Goal: Task Accomplishment & Management: Complete application form

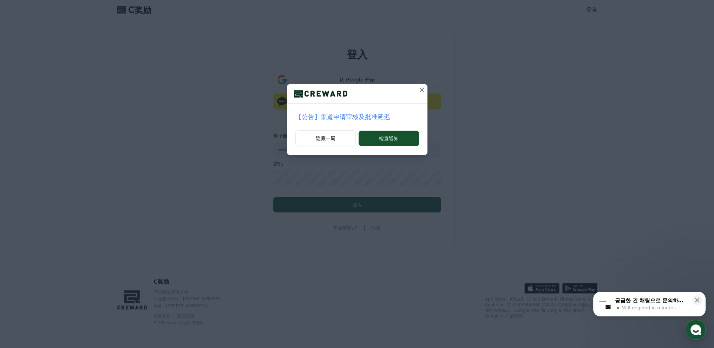
click at [387, 117] on font "【公告】渠道申请审核及批准延迟" at bounding box center [343, 116] width 95 height 7
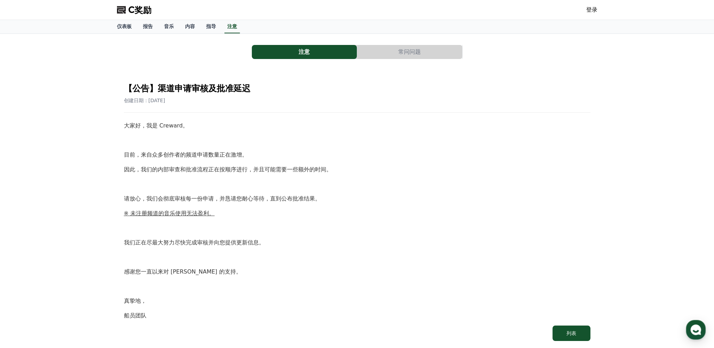
click at [394, 53] on button "常问问题" at bounding box center [409, 52] width 105 height 14
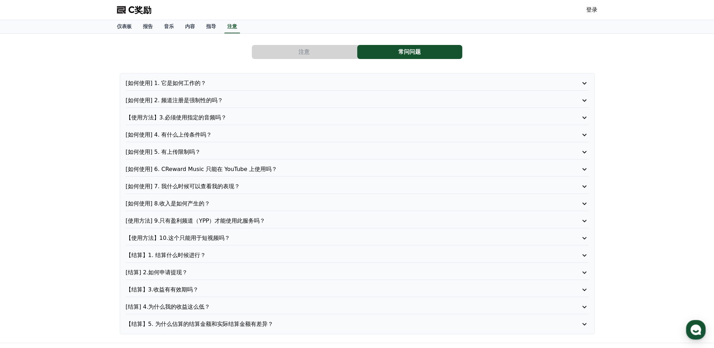
click at [581, 80] on icon at bounding box center [584, 83] width 8 height 8
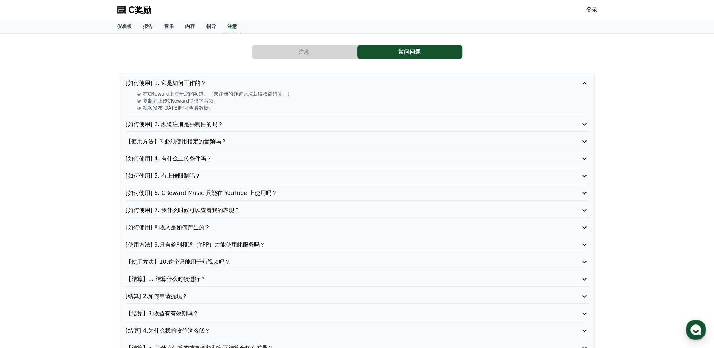
drag, startPoint x: 581, startPoint y: 81, endPoint x: 647, endPoint y: 67, distance: 66.8
click at [647, 67] on div "注意 常问问题 [如何使用] 1. 它是如何工作的？ ① 在CReward上注册您的频道。（未注册的频道无法获得收益结算。） ② 复制并上传CReward提供…" at bounding box center [357, 200] width 714 height 333
click at [583, 85] on icon at bounding box center [584, 83] width 8 height 8
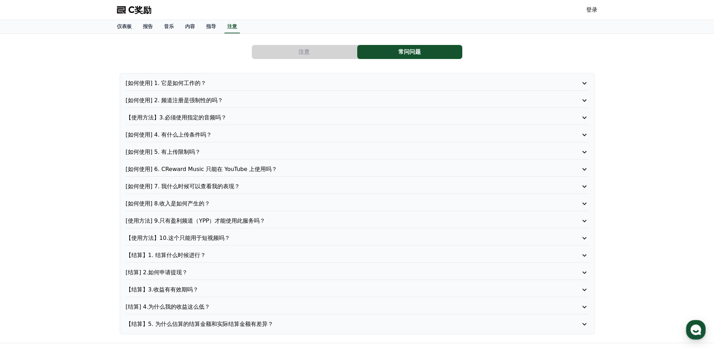
click at [583, 95] on div "[如何使用] 1. 它是如何工作的？ [如何使用] 2. 频道注册是强制性的吗？ 【使用方法】3.必须使用指定的音频吗？ [如何使用] 4. 有什么上传条件吗…" at bounding box center [357, 203] width 475 height 261
click at [582, 96] on icon at bounding box center [584, 100] width 8 height 8
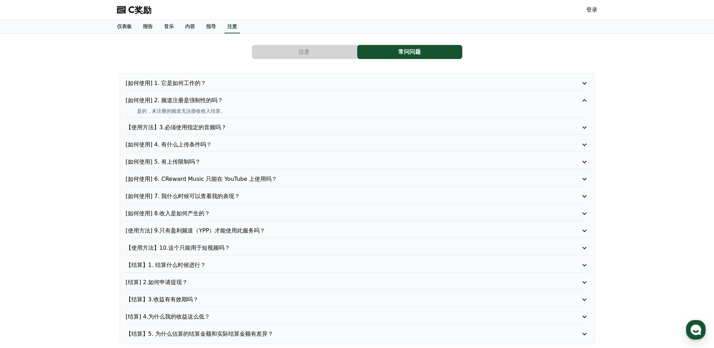
click at [582, 96] on icon at bounding box center [584, 100] width 8 height 8
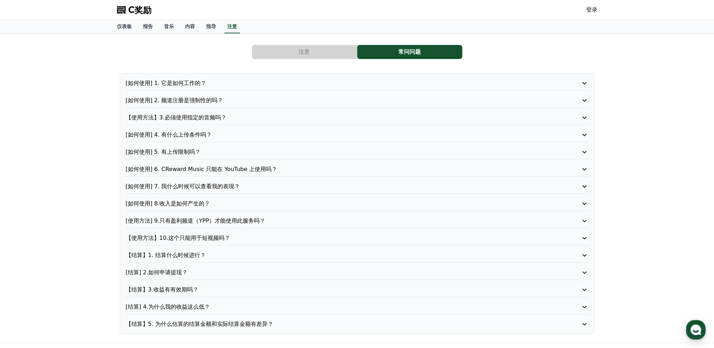
click at [584, 113] on icon at bounding box center [584, 117] width 8 height 8
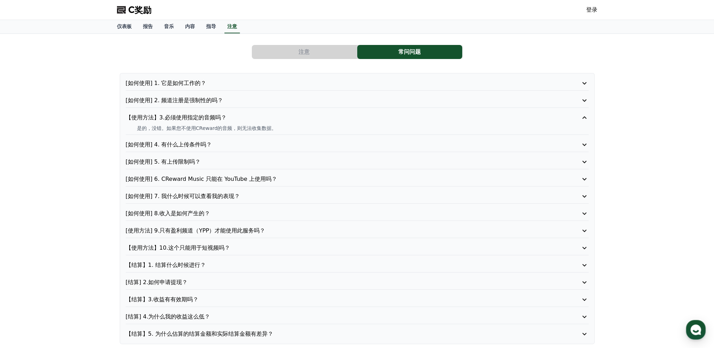
click at [584, 113] on icon at bounding box center [584, 117] width 8 height 8
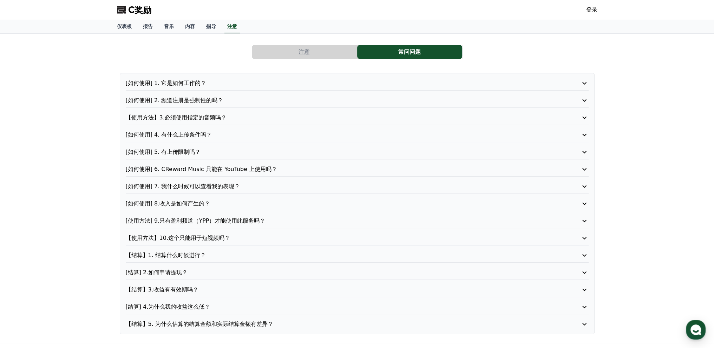
click at [583, 135] on icon at bounding box center [584, 135] width 8 height 8
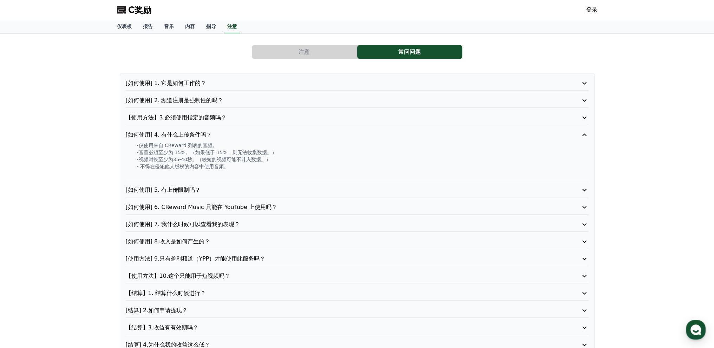
click at [582, 135] on icon at bounding box center [584, 135] width 8 height 8
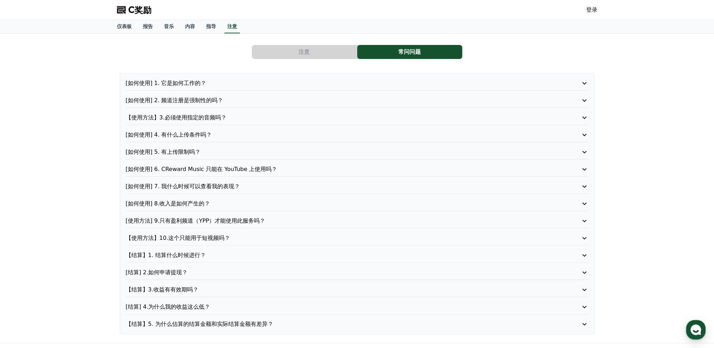
click at [583, 154] on icon at bounding box center [584, 152] width 8 height 8
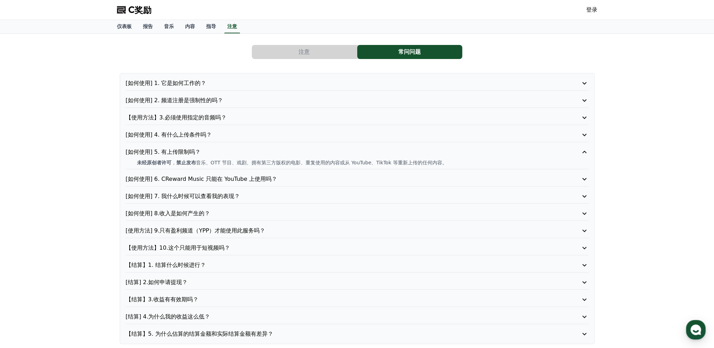
click at [586, 156] on div "[如何使用] 5. 有上传限制吗？ 未经原创者许可 ， 禁止发布 音乐、OTT 节目、戏剧、拥有第三方版权的电影、重复使用的内容或从 YouTube、TikT…" at bounding box center [357, 158] width 463 height 21
click at [584, 152] on icon at bounding box center [584, 152] width 8 height 8
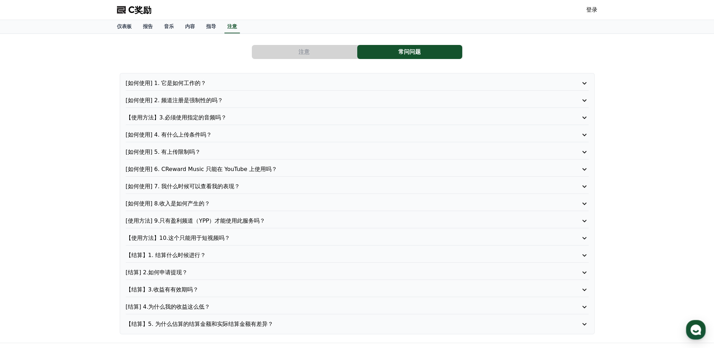
click at [585, 167] on icon at bounding box center [584, 169] width 8 height 8
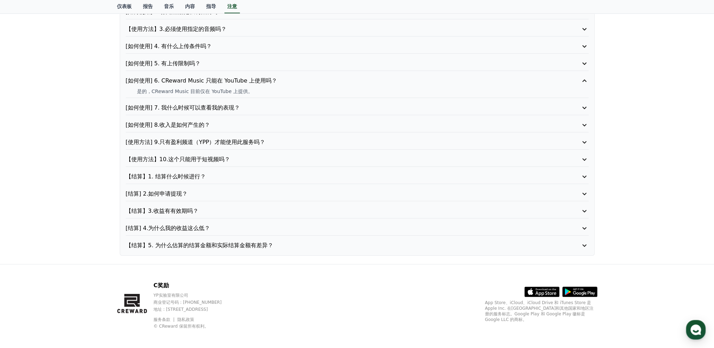
scroll to position [90, 0]
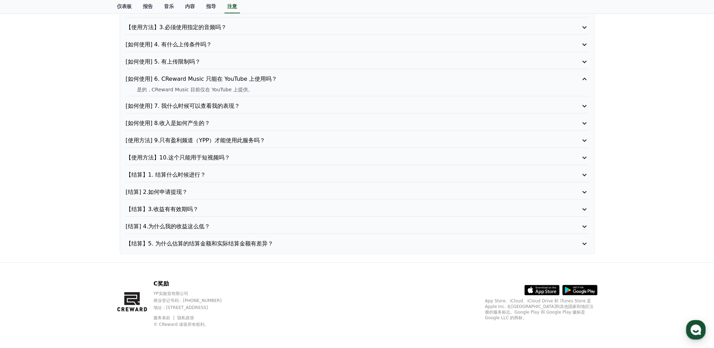
click at [578, 102] on button "[如何使用] 7. 我什么时候可以查看我的表现？" at bounding box center [357, 106] width 463 height 8
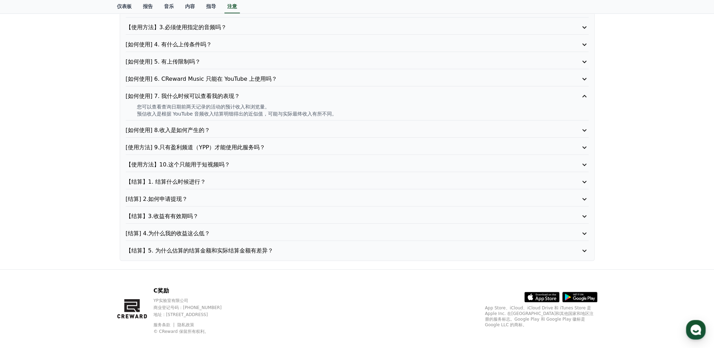
click at [585, 123] on div "[如何使用] 1. 它是如何工作的？ [如何使用] 2. 频道注册是强制性的吗？ 【使用方法】3.必须使用指定的音频吗？ [如何使用] 4. 有什么上传条件吗…" at bounding box center [357, 122] width 475 height 278
click at [585, 129] on icon at bounding box center [584, 130] width 8 height 8
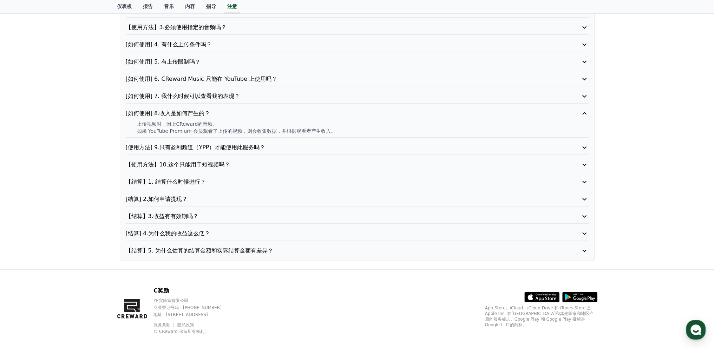
click at [584, 146] on icon at bounding box center [584, 147] width 8 height 8
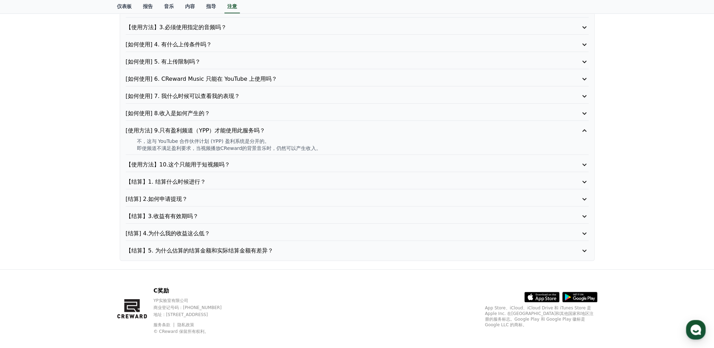
click at [584, 130] on icon at bounding box center [584, 131] width 8 height 8
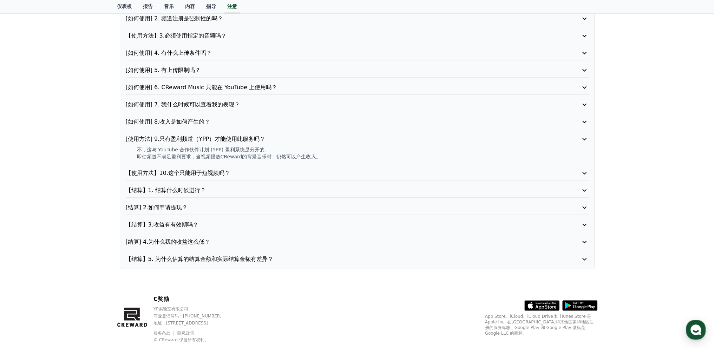
scroll to position [80, 0]
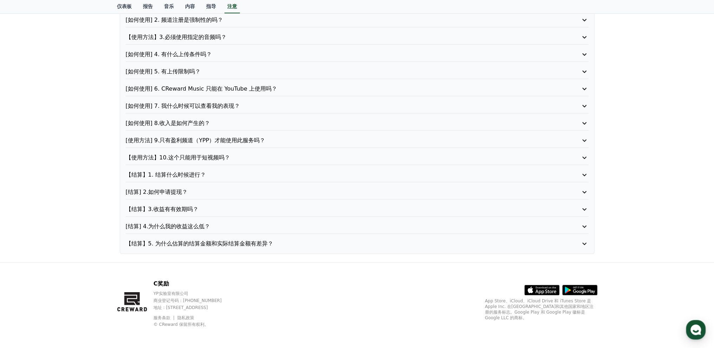
click at [585, 154] on icon at bounding box center [584, 158] width 8 height 8
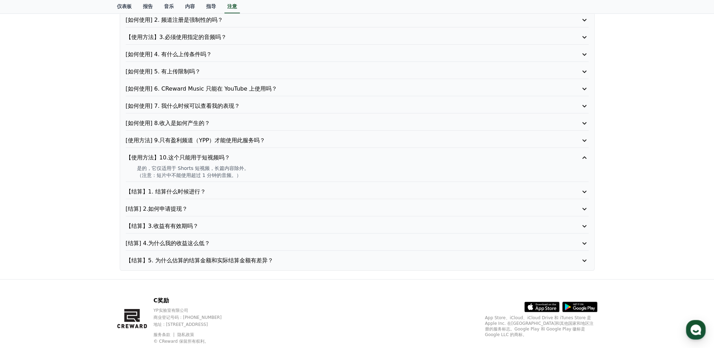
click at [585, 154] on icon at bounding box center [584, 158] width 8 height 8
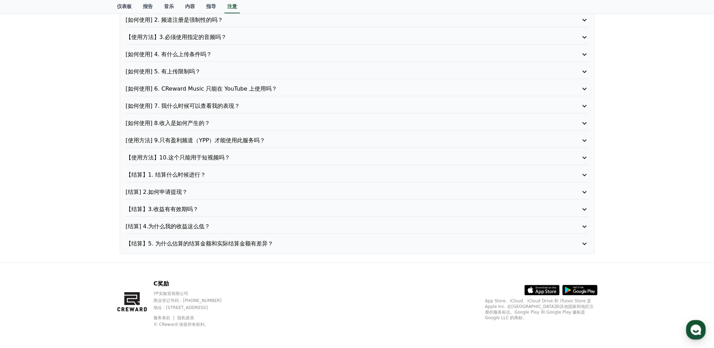
click at [582, 173] on icon at bounding box center [584, 175] width 8 height 8
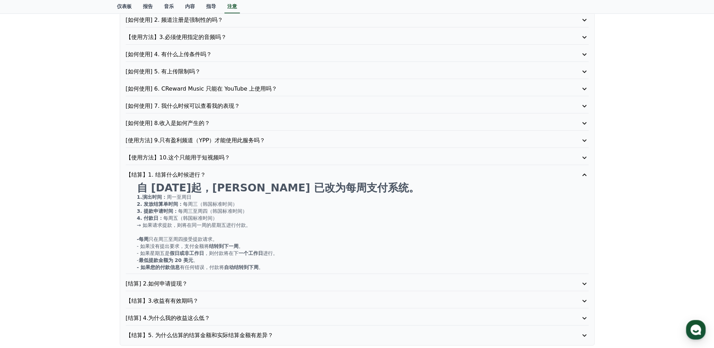
scroll to position [116, 0]
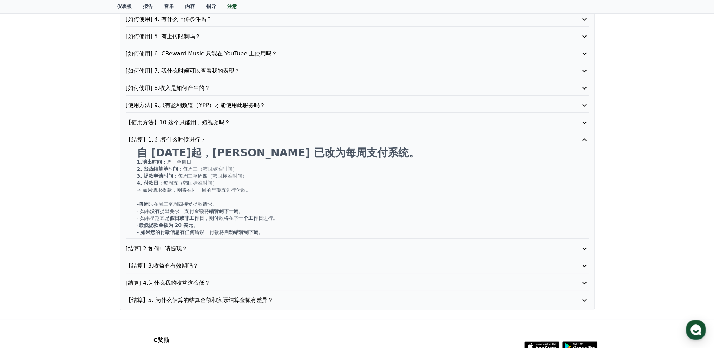
click at [587, 137] on icon at bounding box center [584, 140] width 8 height 8
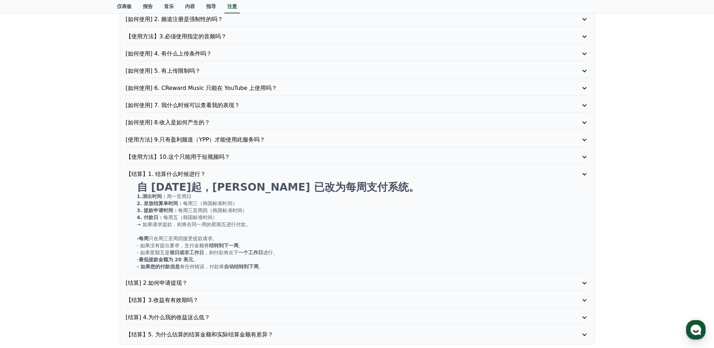
scroll to position [80, 0]
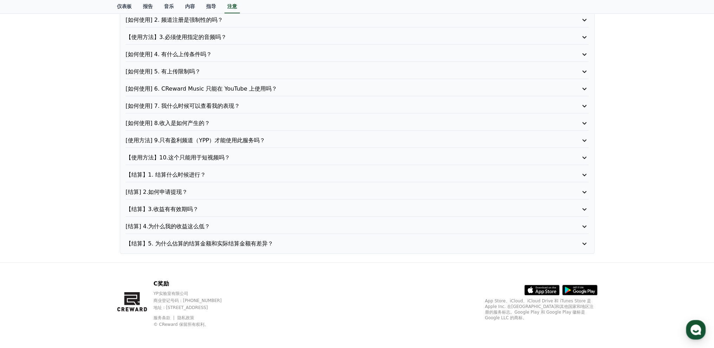
click at [525, 188] on p "[结算] 2.如何申请提现？" at bounding box center [339, 192] width 426 height 8
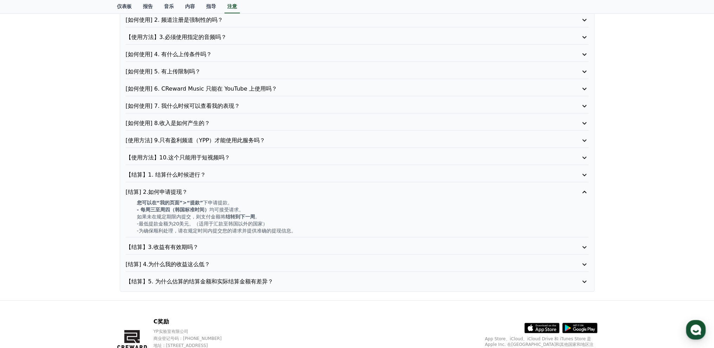
click at [524, 190] on p "[结算] 2.如何申请提现？" at bounding box center [339, 192] width 426 height 8
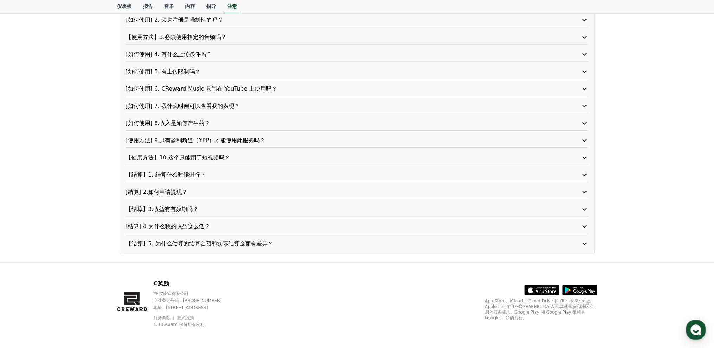
click at [537, 208] on p "【结算】3.收益有有效期吗？" at bounding box center [339, 209] width 426 height 8
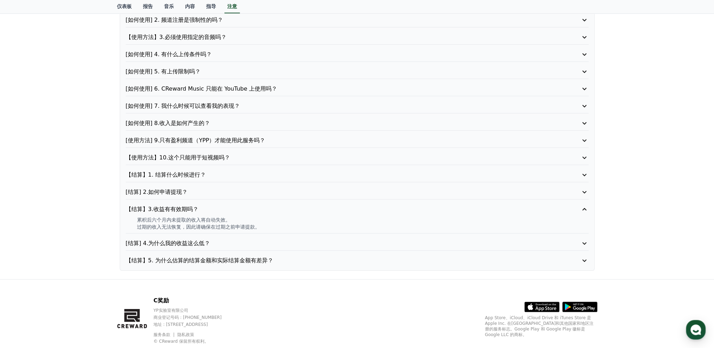
click at [537, 208] on p "【结算】3.收益有有效期吗？" at bounding box center [339, 209] width 426 height 8
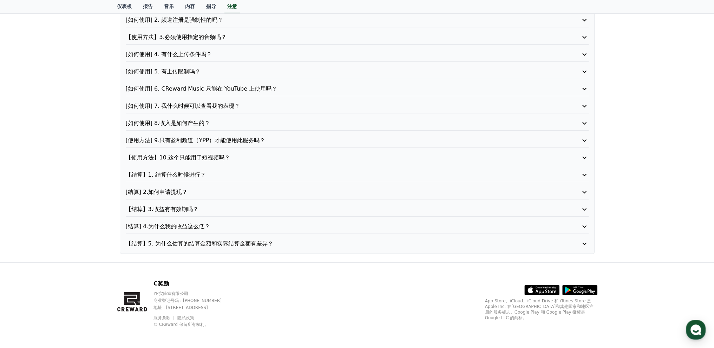
click at [532, 231] on div "[结算] 4.为什么我的收益这么低？" at bounding box center [357, 228] width 463 height 12
click at [538, 226] on p "[结算] 4.为什么我的收益这么低？" at bounding box center [339, 226] width 426 height 8
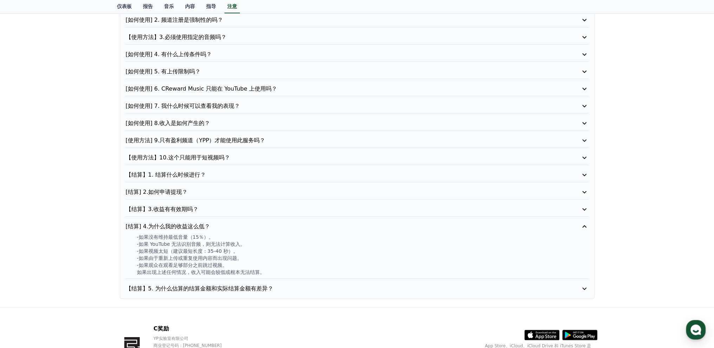
click at [543, 224] on p "[结算] 4.为什么我的收益这么低？" at bounding box center [339, 226] width 426 height 8
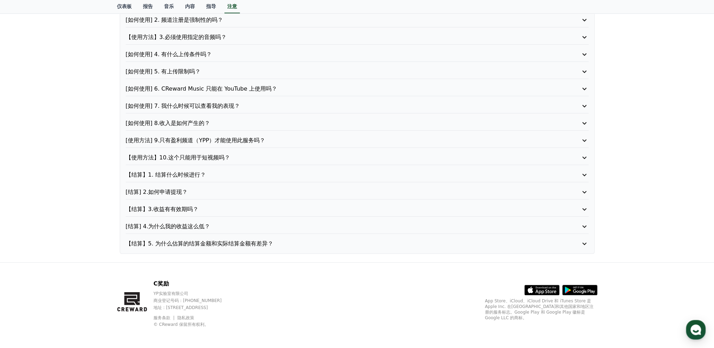
click at [543, 240] on p "【结算】5. 为什么估算的结算金额和实际结算金额有差异？" at bounding box center [339, 244] width 426 height 8
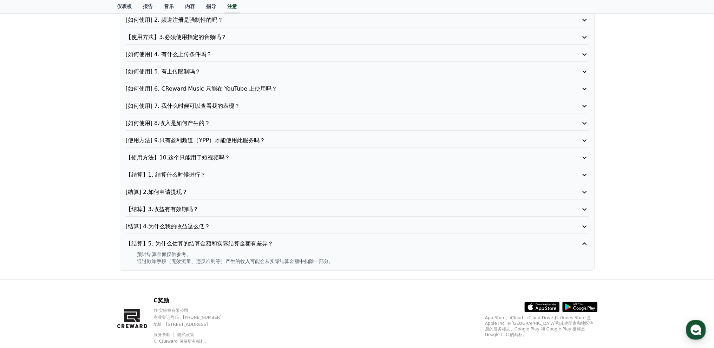
click at [580, 241] on button "【结算】5. 为什么估算的结算金额和实际结算金额有差异？" at bounding box center [357, 244] width 463 height 8
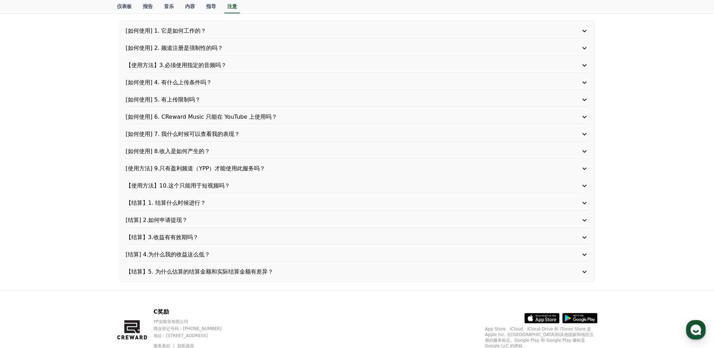
scroll to position [0, 0]
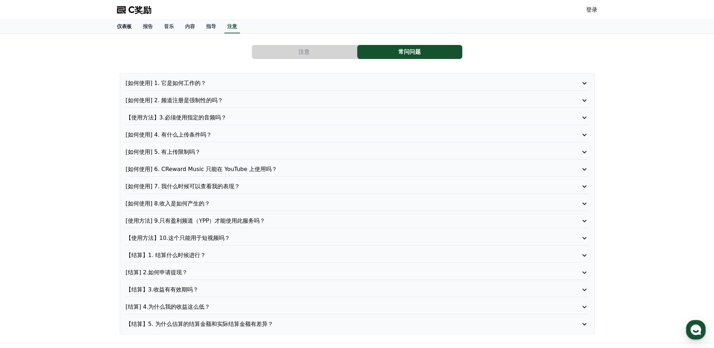
click at [121, 26] on font "仪表板" at bounding box center [124, 27] width 15 height 6
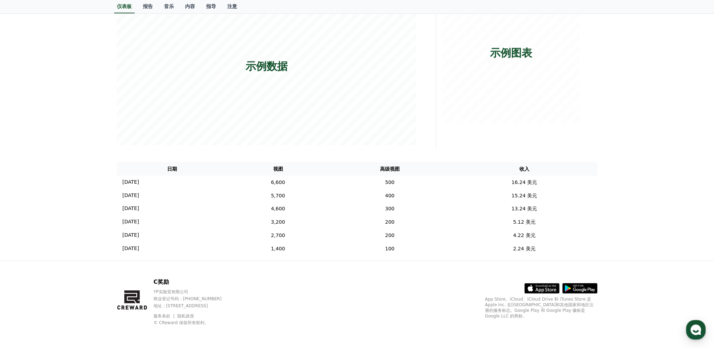
scroll to position [121, 0]
drag, startPoint x: 493, startPoint y: 169, endPoint x: 700, endPoint y: 147, distance: 207.7
click at [700, 147] on div "**********" at bounding box center [357, 88] width 714 height 344
click at [285, 179] on font "6,600" at bounding box center [278, 182] width 14 height 6
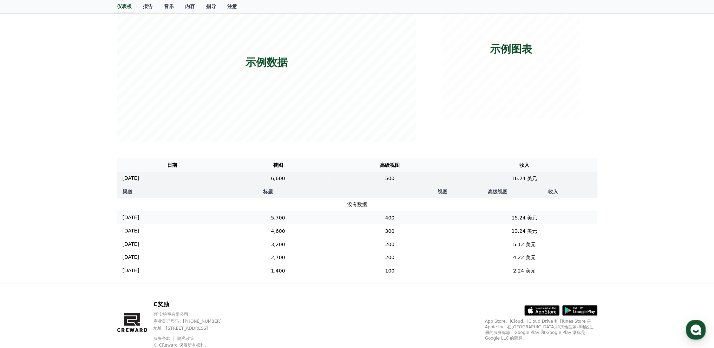
click at [519, 220] on td "15.24 美元" at bounding box center [525, 217] width 146 height 13
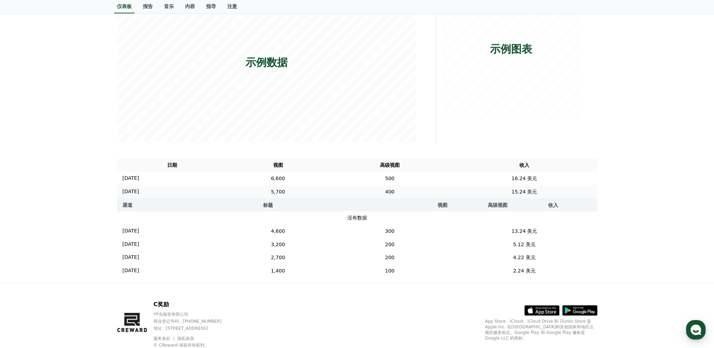
click at [519, 200] on th "收入" at bounding box center [553, 204] width 88 height 13
click at [523, 194] on td "15.24 美元" at bounding box center [525, 191] width 146 height 13
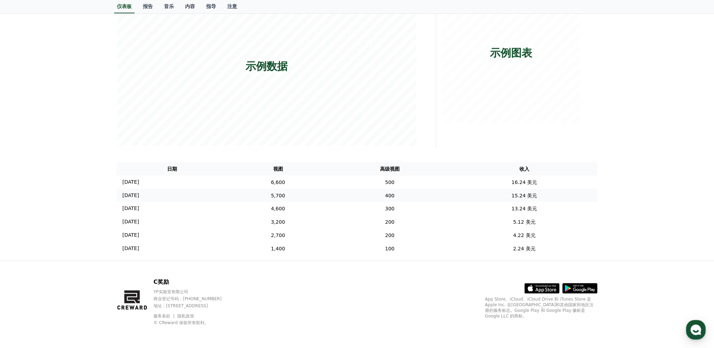
click at [524, 193] on font "15.24 美元" at bounding box center [525, 196] width 26 height 6
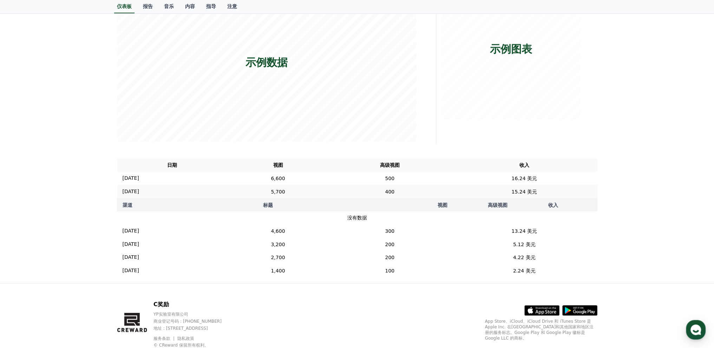
click at [525, 193] on font "15.24 美元" at bounding box center [525, 192] width 26 height 6
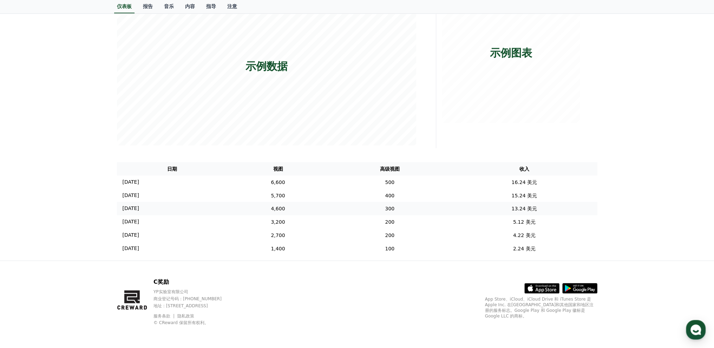
click at [527, 207] on font "13.24 美元" at bounding box center [525, 209] width 26 height 6
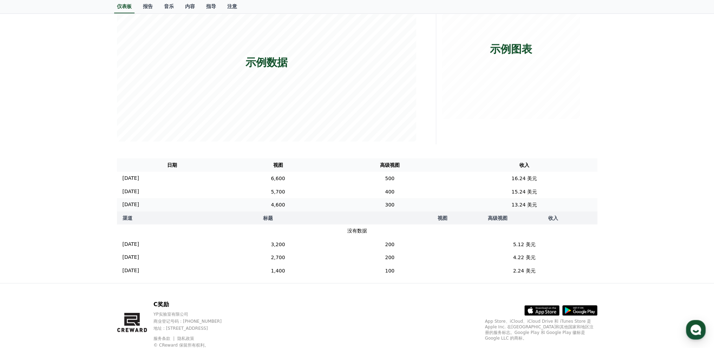
click at [527, 207] on font "13.24 美元" at bounding box center [525, 205] width 26 height 6
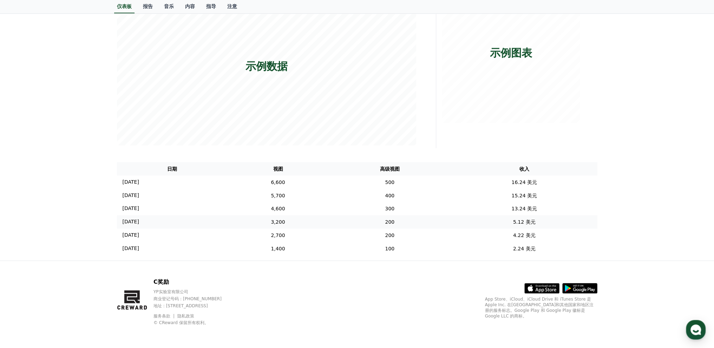
click at [524, 221] on td "5.12 美元" at bounding box center [525, 221] width 146 height 13
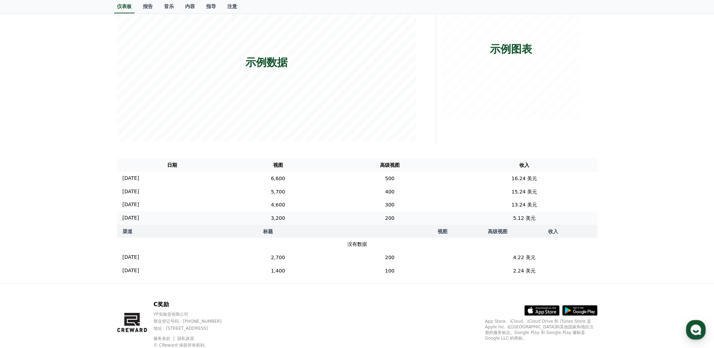
click at [524, 221] on td "5.12 美元" at bounding box center [525, 218] width 146 height 13
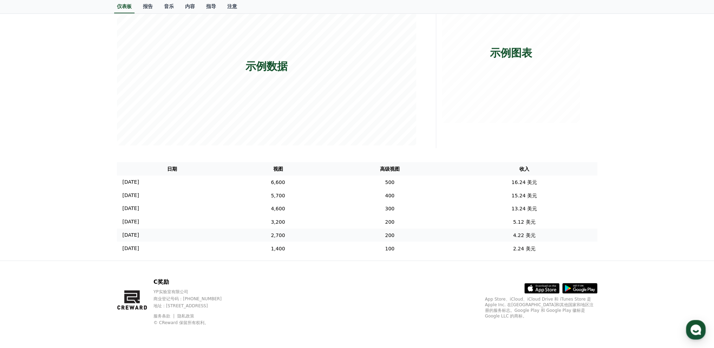
click at [518, 232] on td "4.22 美元" at bounding box center [525, 235] width 146 height 13
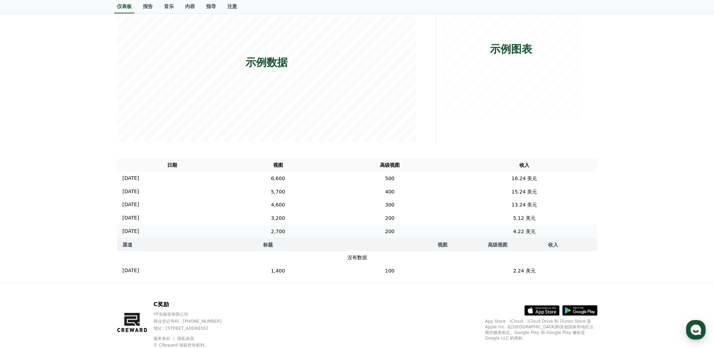
click at [518, 232] on td "4.22 美元" at bounding box center [525, 231] width 146 height 13
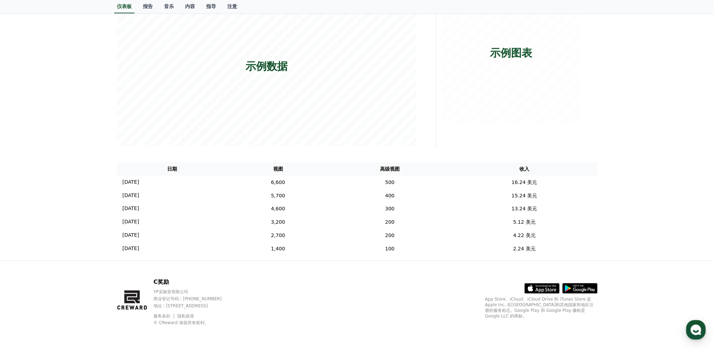
drag, startPoint x: 515, startPoint y: 231, endPoint x: 420, endPoint y: 273, distance: 104.3
click at [420, 273] on div "C奖励 YP实验室有限公司 商业登记号码：655-81-03655 地址 : 京畿道金浦市阳村邑安国路495号3楼305-BI16室 服务条款 隐私政策 © …" at bounding box center [357, 304] width 492 height 87
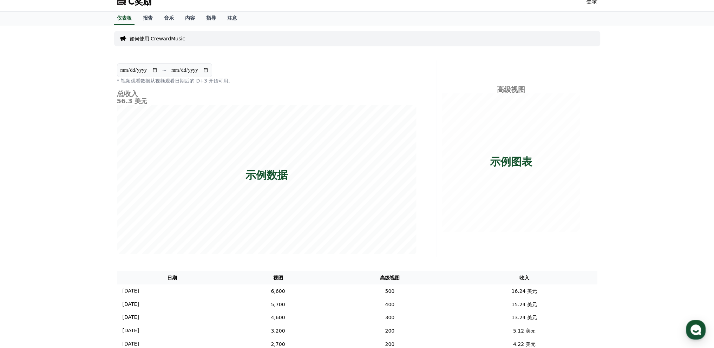
scroll to position [0, 0]
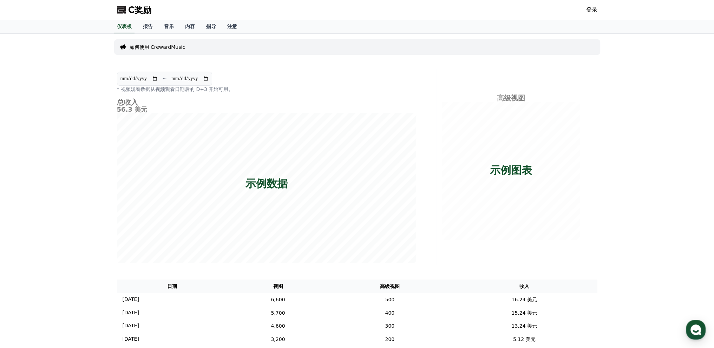
click at [158, 46] on font "如何使用 CrewardMusic" at bounding box center [158, 47] width 56 height 6
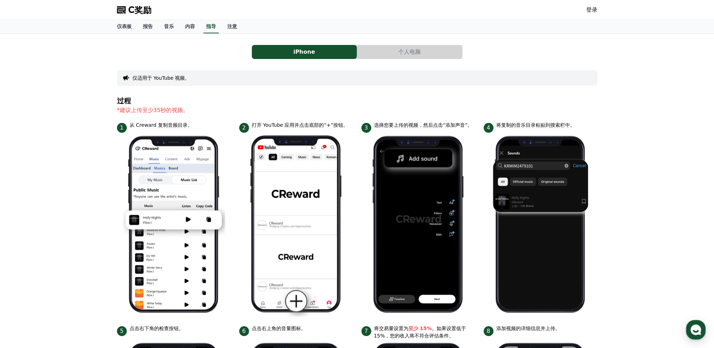
drag, startPoint x: 223, startPoint y: 32, endPoint x: 280, endPoint y: 6, distance: 62.1
click at [279, 6] on div "C奖励 登录" at bounding box center [357, 10] width 492 height 20
click at [230, 29] on link "注意" at bounding box center [232, 26] width 21 height 13
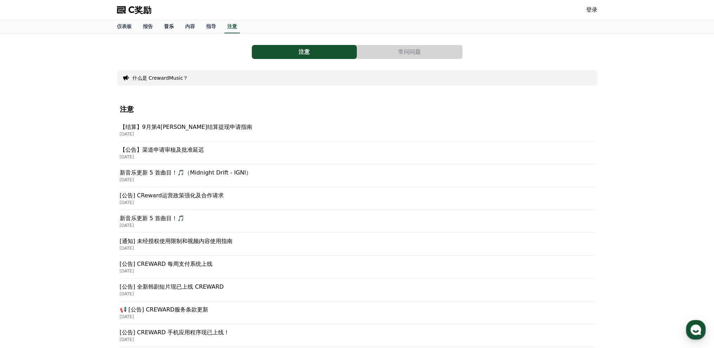
click at [166, 29] on link "音乐" at bounding box center [168, 26] width 21 height 13
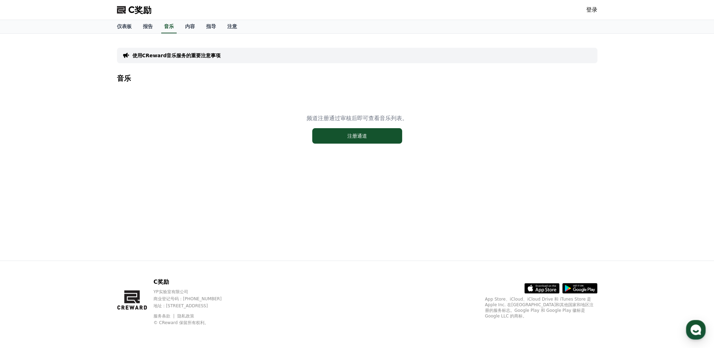
drag, startPoint x: 166, startPoint y: 29, endPoint x: 275, endPoint y: 18, distance: 110.2
click at [275, 18] on div "C奖励 登录" at bounding box center [357, 10] width 492 height 20
click at [191, 31] on link "内容" at bounding box center [190, 26] width 21 height 13
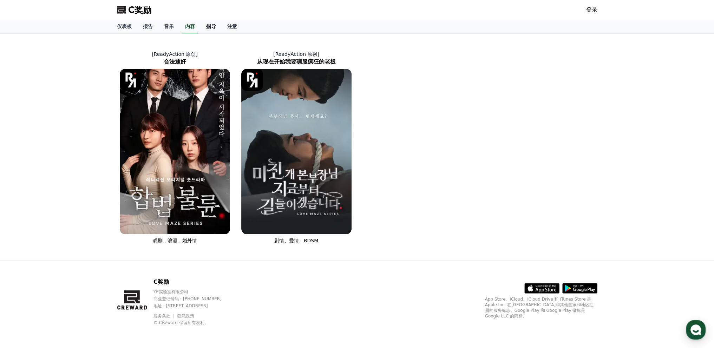
click at [209, 25] on font "指导" at bounding box center [211, 27] width 10 height 6
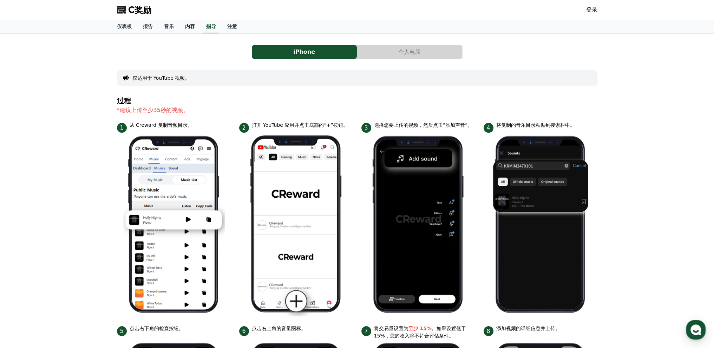
click at [195, 28] on link "内容" at bounding box center [190, 26] width 21 height 13
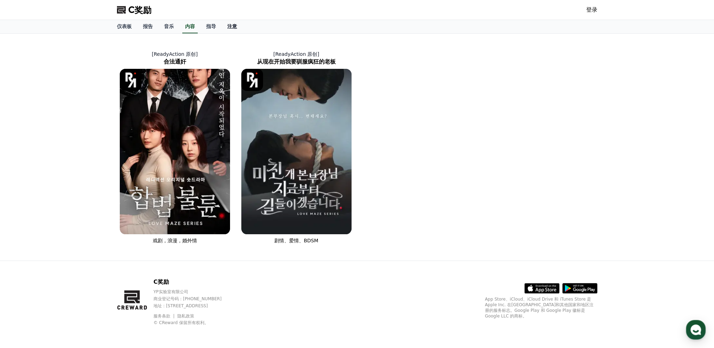
click at [223, 30] on link "注意" at bounding box center [232, 26] width 21 height 13
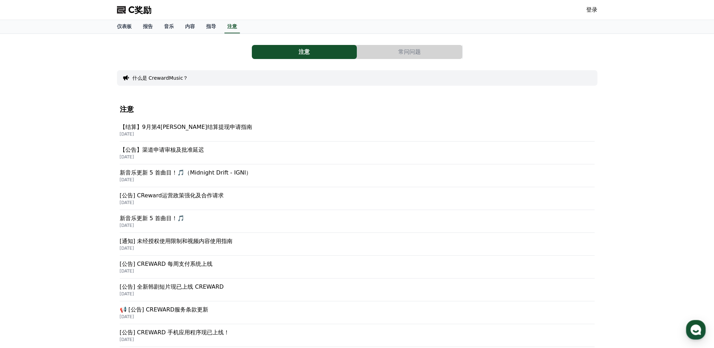
click at [207, 132] on p "2025年10月1日" at bounding box center [357, 134] width 475 height 6
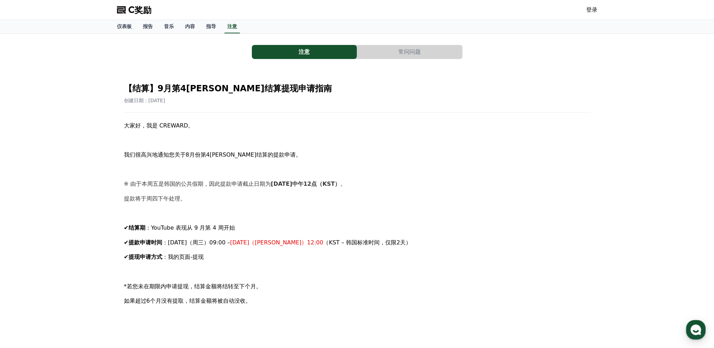
drag, startPoint x: 468, startPoint y: 137, endPoint x: 420, endPoint y: 153, distance: 50.6
click at [420, 153] on p "我们很高兴地通知您关于8月份第4周周结算的提款申请。" at bounding box center [357, 154] width 467 height 9
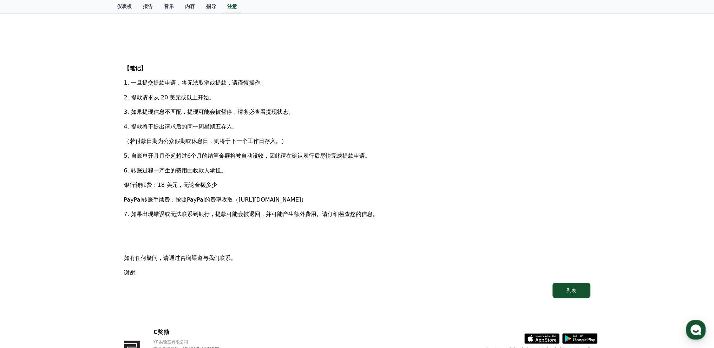
scroll to position [316, 0]
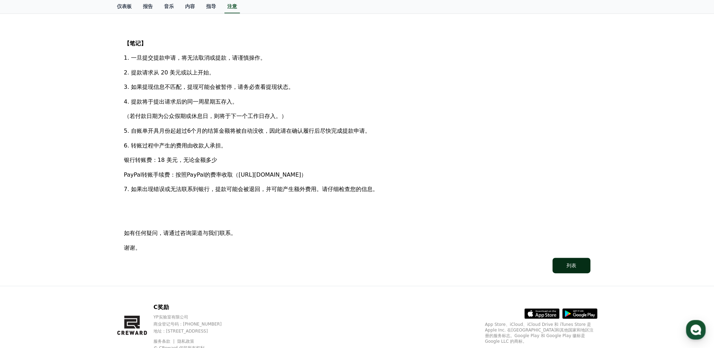
click at [585, 270] on button "列表" at bounding box center [572, 265] width 38 height 15
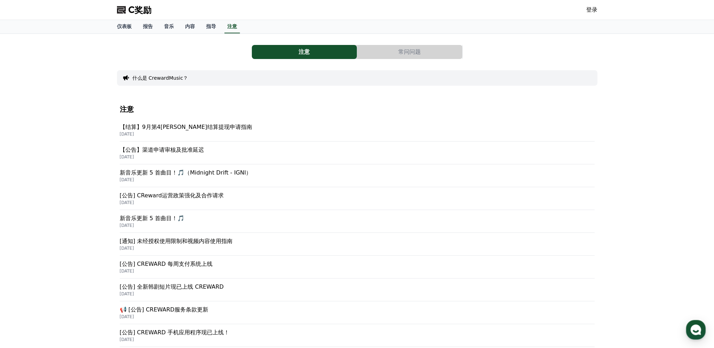
click at [195, 152] on font "【公告】渠道申请审核及批准延迟" at bounding box center [162, 150] width 84 height 7
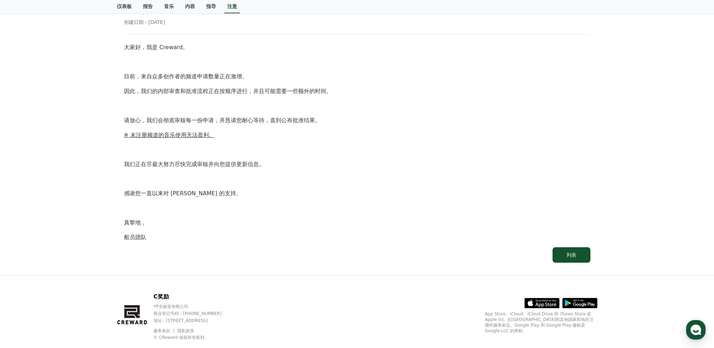
scroll to position [93, 0]
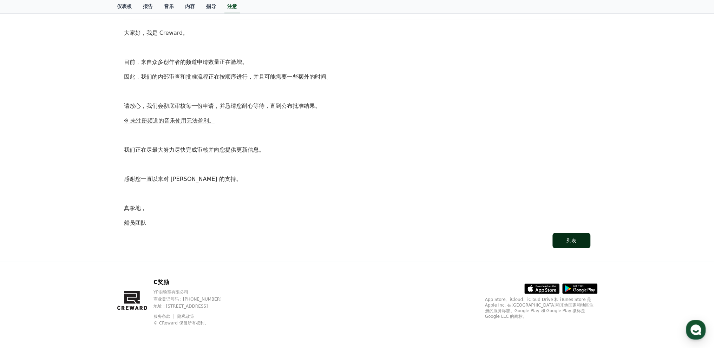
click at [577, 246] on button "列表" at bounding box center [572, 240] width 38 height 15
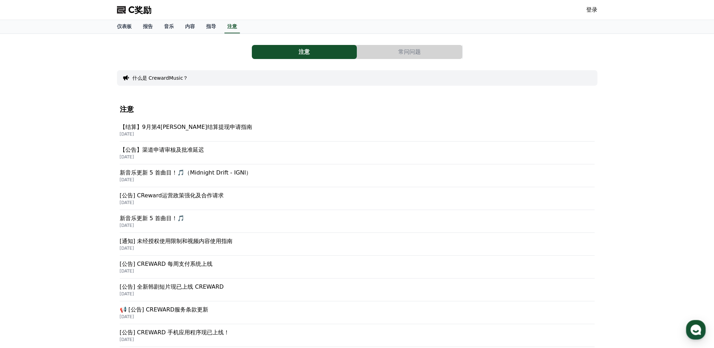
click at [217, 174] on font "新音乐更新 5 首曲目！🎵（Midnight Drift - IGNI）" at bounding box center [186, 172] width 132 height 7
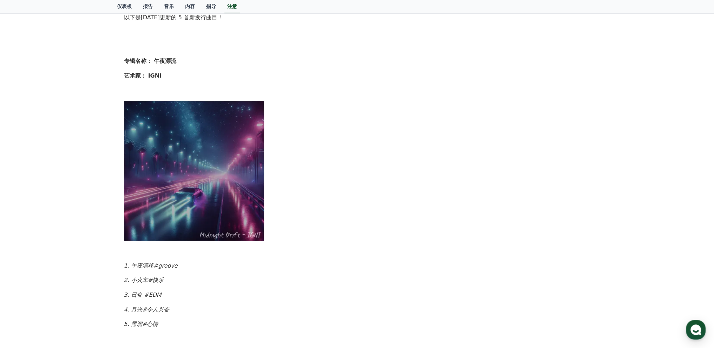
scroll to position [145, 0]
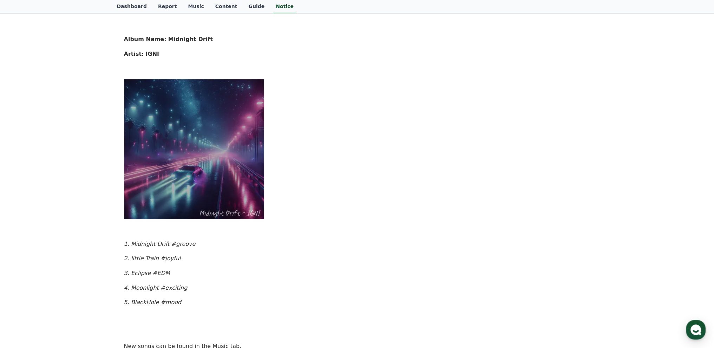
drag, startPoint x: 131, startPoint y: 242, endPoint x: 169, endPoint y: 243, distance: 38.3
click at [169, 243] on em "1. Midnight Drift #groove" at bounding box center [160, 244] width 72 height 7
copy em "Midnight Drift"
drag, startPoint x: 131, startPoint y: 255, endPoint x: 156, endPoint y: 258, distance: 25.8
click at [156, 258] on em "2. little Train #joyful" at bounding box center [152, 258] width 57 height 7
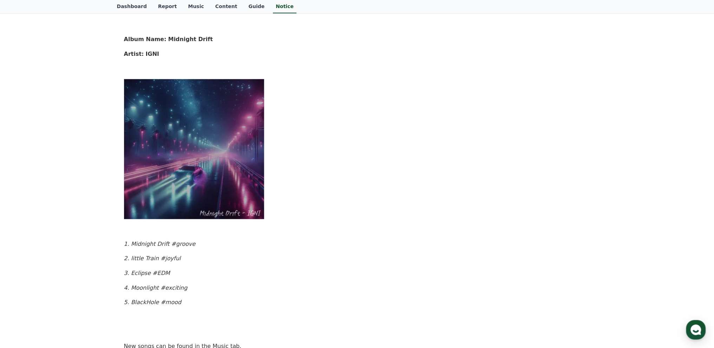
copy em "ittle Train"
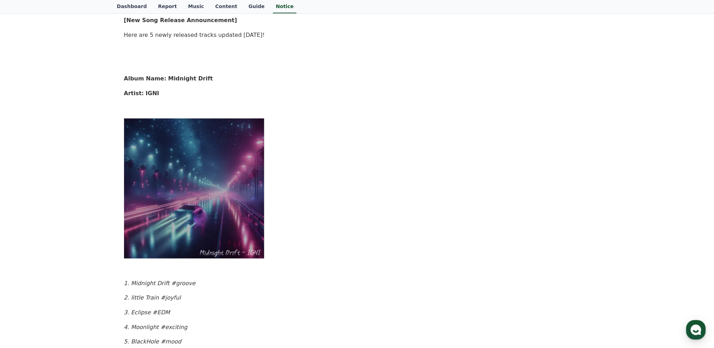
scroll to position [215, 0]
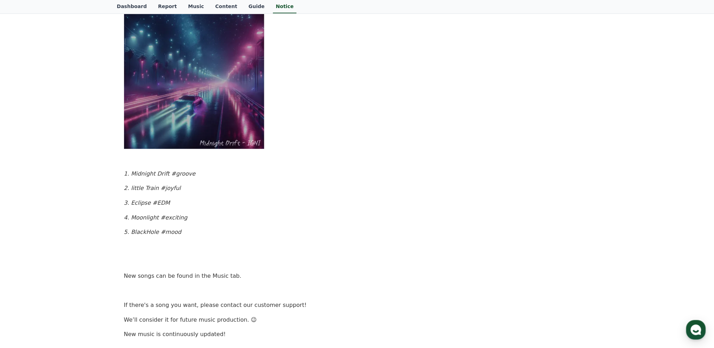
drag, startPoint x: 131, startPoint y: 203, endPoint x: 149, endPoint y: 203, distance: 18.3
click at [149, 203] on em "3. Eclipse #EDM" at bounding box center [147, 203] width 46 height 7
copy em "Eclipse"
drag, startPoint x: 130, startPoint y: 217, endPoint x: 159, endPoint y: 216, distance: 29.5
click at [159, 216] on em "4. Moonlight #exciting" at bounding box center [156, 217] width 64 height 7
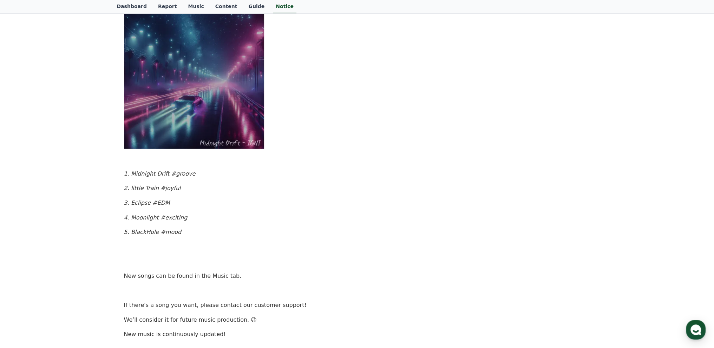
copy em "Moonlight"
drag, startPoint x: 131, startPoint y: 231, endPoint x: 157, endPoint y: 234, distance: 26.9
click at [157, 234] on em "5. BlackHole #mood" at bounding box center [153, 232] width 58 height 7
copy em "BlackHole"
drag, startPoint x: 169, startPoint y: 167, endPoint x: 190, endPoint y: 155, distance: 24.4
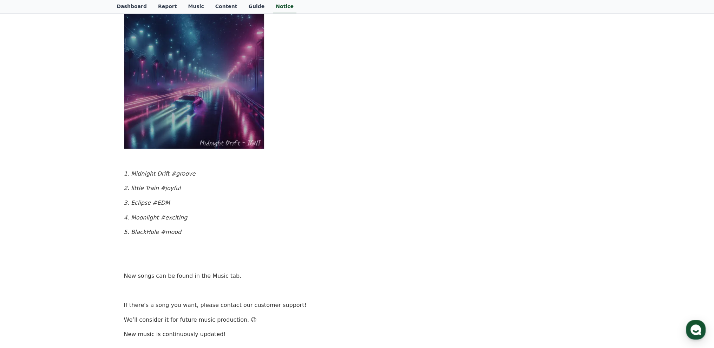
click at [190, 155] on p at bounding box center [357, 159] width 467 height 9
drag, startPoint x: 130, startPoint y: 172, endPoint x: 168, endPoint y: 174, distance: 37.7
click at [168, 174] on em "1. Midnight Drift #groove" at bounding box center [160, 173] width 72 height 7
copy em "Midnight Drift"
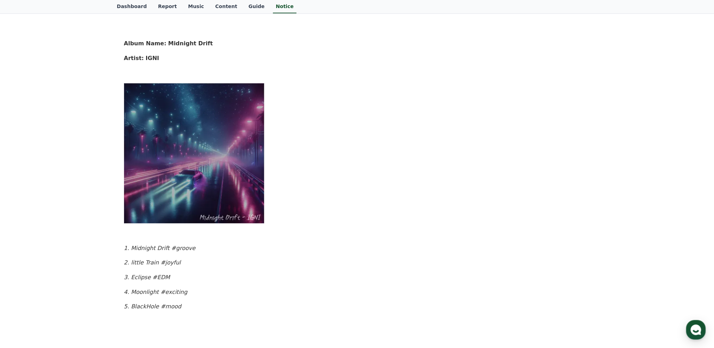
scroll to position [145, 0]
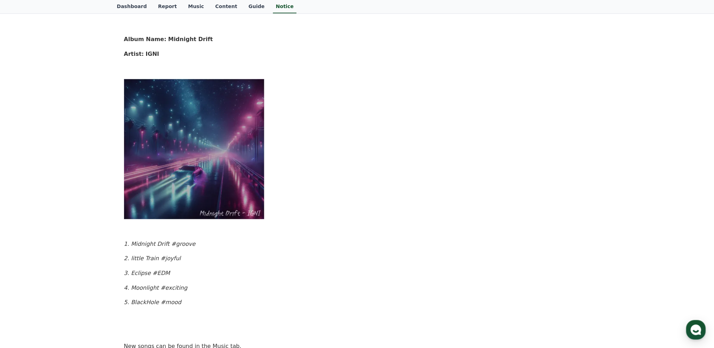
drag, startPoint x: 169, startPoint y: 241, endPoint x: 133, endPoint y: 245, distance: 35.6
click at [133, 245] on em "1. Midnight Drift #groove" at bounding box center [160, 244] width 72 height 7
click at [131, 244] on em "1. Midnight Drift #groove" at bounding box center [160, 244] width 72 height 7
drag, startPoint x: 131, startPoint y: 244, endPoint x: 167, endPoint y: 241, distance: 36.3
click at [167, 241] on em "1. Midnight Drift #groove" at bounding box center [160, 244] width 72 height 7
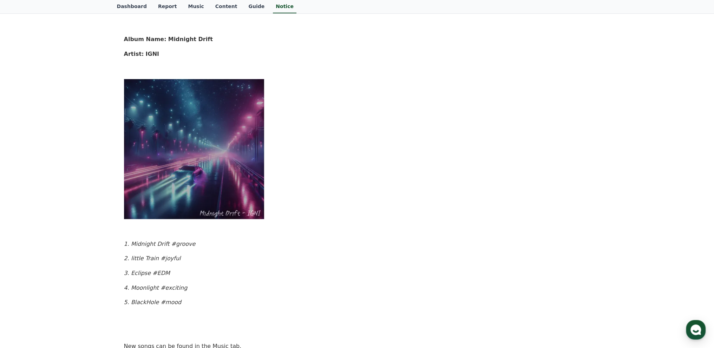
drag, startPoint x: 131, startPoint y: 303, endPoint x: 156, endPoint y: 302, distance: 25.0
click at [156, 302] on em "5. BlackHole #mood" at bounding box center [153, 302] width 58 height 7
copy em "BlackHole"
drag, startPoint x: 132, startPoint y: 285, endPoint x: 159, endPoint y: 287, distance: 26.8
click at [159, 287] on em "4. Moonlight #exciting" at bounding box center [156, 288] width 64 height 7
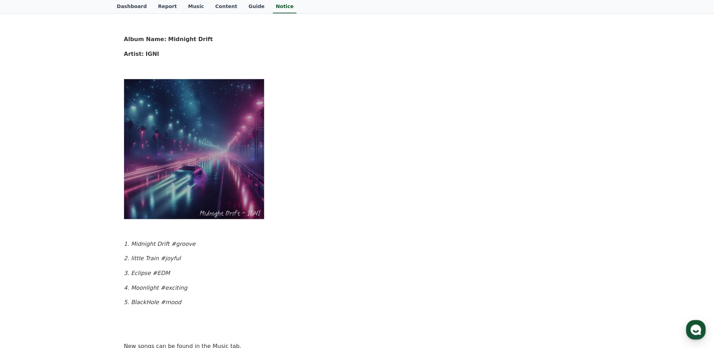
copy em "Moonlight"
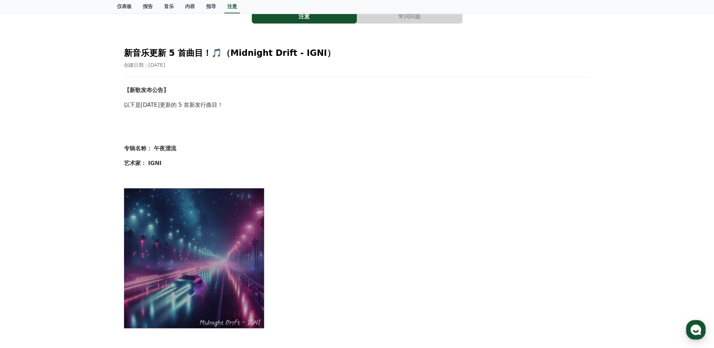
scroll to position [39, 0]
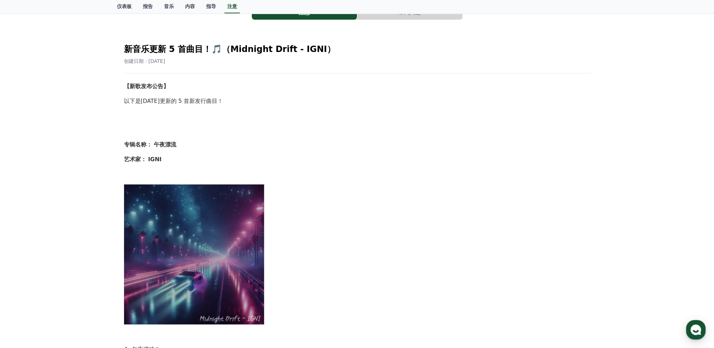
drag, startPoint x: 281, startPoint y: 111, endPoint x: 347, endPoint y: 85, distance: 71.2
click at [347, 85] on p "【新歌发布公告】" at bounding box center [357, 86] width 467 height 9
drag, startPoint x: 232, startPoint y: 51, endPoint x: 291, endPoint y: 50, distance: 59.4
click at [291, 50] on font "新音乐更新 5 首曲目！🎵（Midnight Drift - IGNI）" at bounding box center [230, 49] width 212 height 10
copy font "idnight Drift"
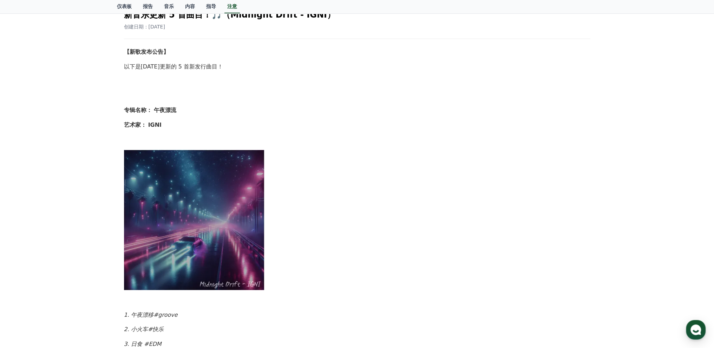
scroll to position [246, 0]
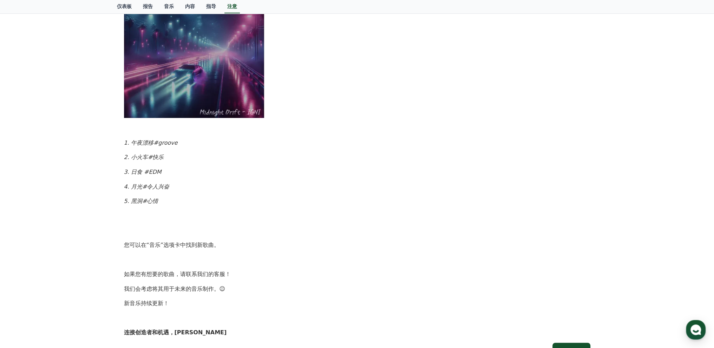
drag, startPoint x: 599, startPoint y: 36, endPoint x: 599, endPoint y: 2, distance: 33.7
click at [599, 35] on div "注意 常问问题 新音乐更新 5 首曲目！🎵（Midnight Drift - IGNI） 创建日期：2025-09-19 【新歌发布公告】 以下是今天更新的 …" at bounding box center [357, 80] width 486 height 578
drag, startPoint x: 606, startPoint y: 58, endPoint x: 605, endPoint y: 31, distance: 27.4
click at [605, 51] on div "注意 常问问题 新音乐更新 5 首曲目！🎵（Midnight Drift - IGNI） 创建日期：2025-09-19 【新歌发布公告】 以下是今天更新的 …" at bounding box center [357, 79] width 714 height 583
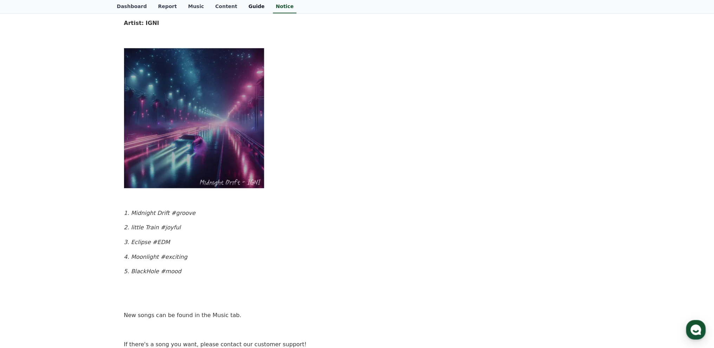
scroll to position [176, 0]
drag, startPoint x: 130, startPoint y: 257, endPoint x: 158, endPoint y: 256, distance: 27.4
click at [158, 256] on em "4. Moonlight #exciting" at bounding box center [156, 257] width 64 height 7
copy em "Moonlight"
click at [153, 240] on em "3. Eclipse #EDM" at bounding box center [147, 242] width 46 height 7
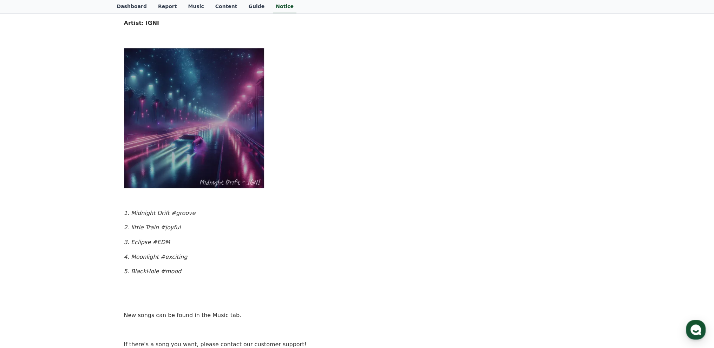
drag, startPoint x: 130, startPoint y: 214, endPoint x: 169, endPoint y: 214, distance: 38.7
click at [169, 214] on em "1. Midnight Drift #groove" at bounding box center [160, 213] width 72 height 7
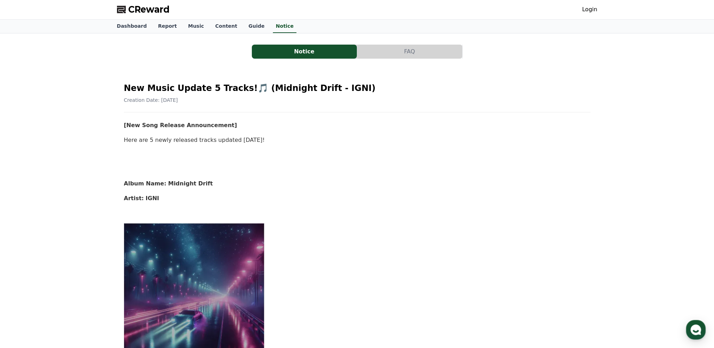
scroll to position [0, 0]
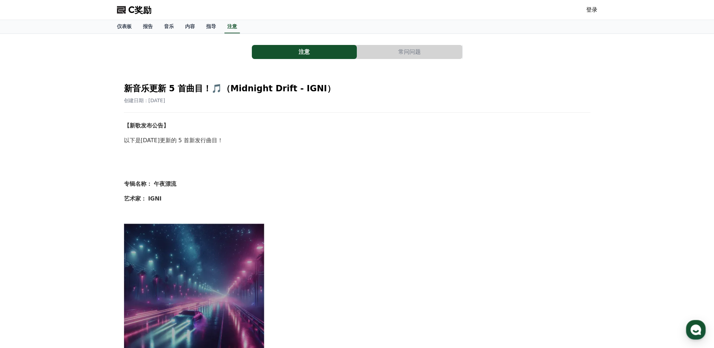
drag, startPoint x: 233, startPoint y: 87, endPoint x: 319, endPoint y: 83, distance: 86.2
click at [319, 84] on font "新音乐更新 5 首曲目！🎵（Midnight Drift - IGNI）" at bounding box center [230, 89] width 212 height 10
click at [204, 23] on link "指导" at bounding box center [211, 26] width 21 height 13
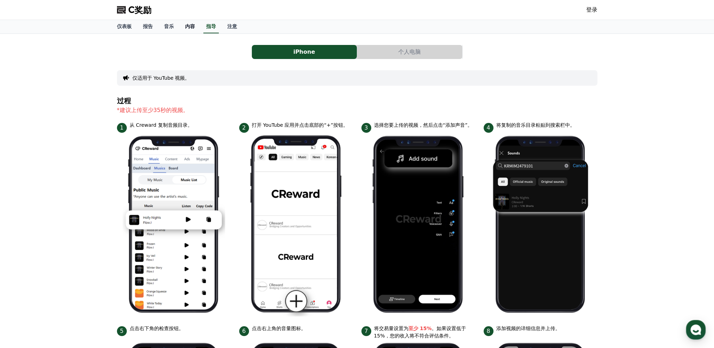
click at [195, 26] on link "内容" at bounding box center [190, 26] width 21 height 13
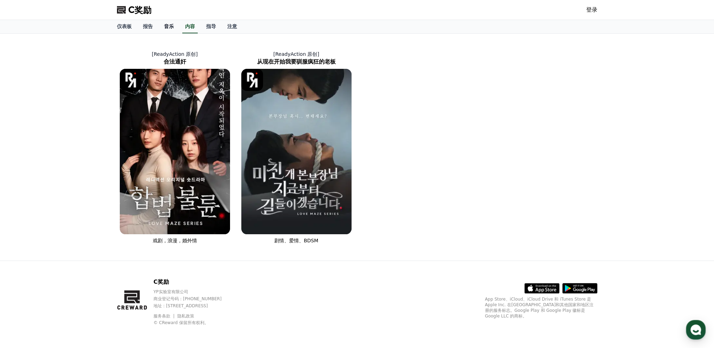
click at [164, 27] on font "音乐" at bounding box center [169, 27] width 10 height 6
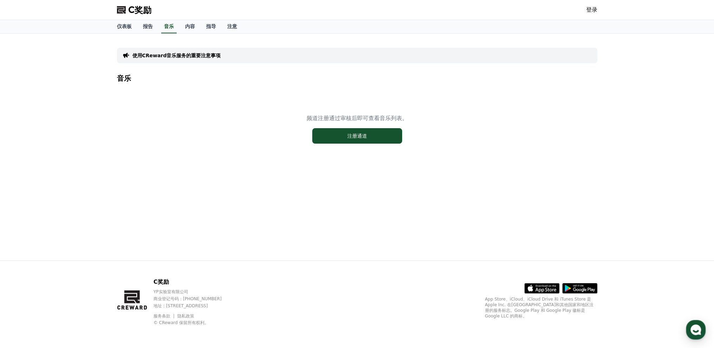
click at [190, 53] on font "使用CReward音乐服务的重要注意事项" at bounding box center [176, 56] width 89 height 6
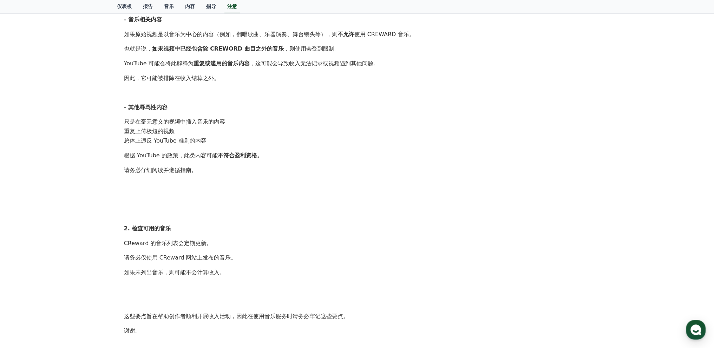
scroll to position [219, 0]
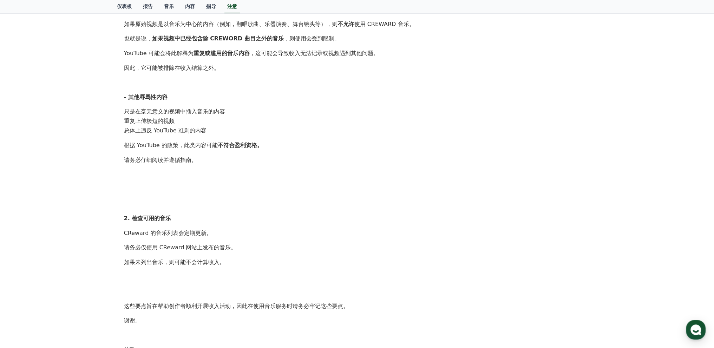
drag, startPoint x: 517, startPoint y: 122, endPoint x: 536, endPoint y: 111, distance: 21.3
click at [517, 122] on li "重复上传极短的视频" at bounding box center [357, 121] width 467 height 9
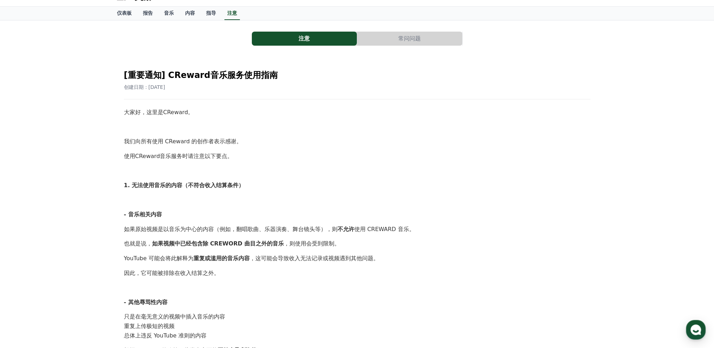
scroll to position [0, 0]
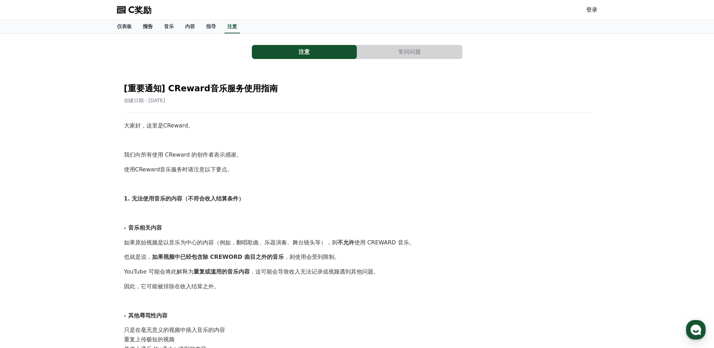
click at [144, 25] on font "报告" at bounding box center [148, 27] width 10 height 6
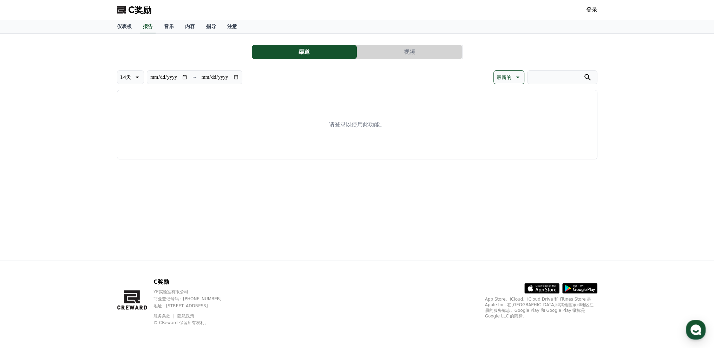
drag, startPoint x: 170, startPoint y: 26, endPoint x: 294, endPoint y: 117, distance: 153.8
click at [296, 120] on div "请登录以使用此功能。" at bounding box center [357, 125] width 481 height 70
click at [170, 25] on font "音乐" at bounding box center [169, 27] width 10 height 6
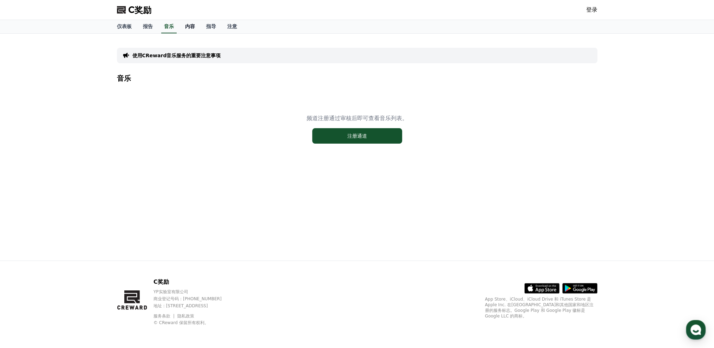
click at [189, 25] on font "内容" at bounding box center [190, 27] width 10 height 6
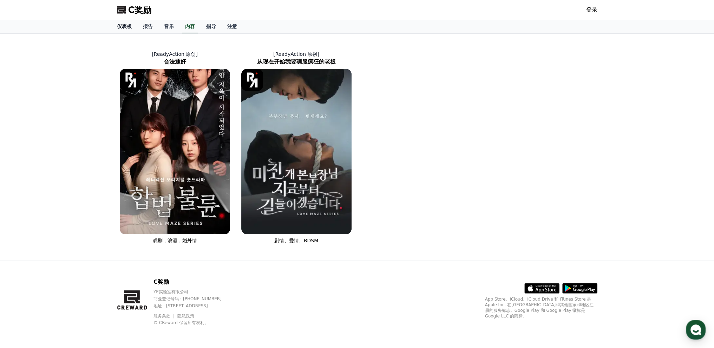
click at [120, 27] on font "仪表板" at bounding box center [124, 27] width 15 height 6
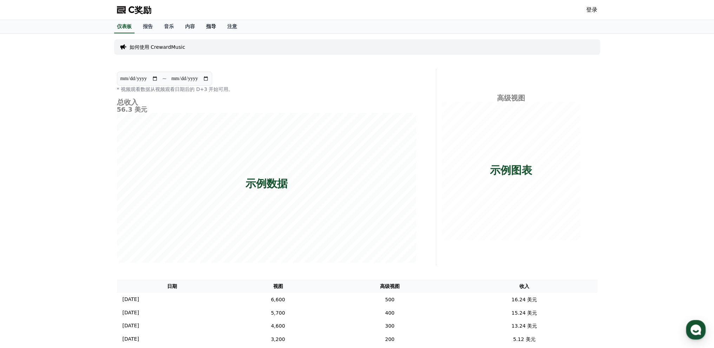
click at [213, 25] on font "指导" at bounding box center [211, 27] width 10 height 6
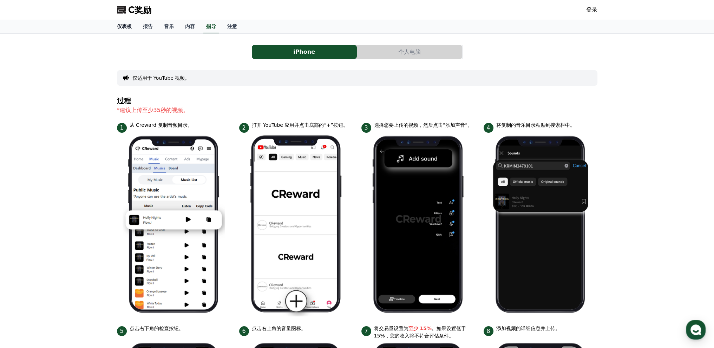
click at [127, 27] on font "仪表板" at bounding box center [124, 27] width 15 height 6
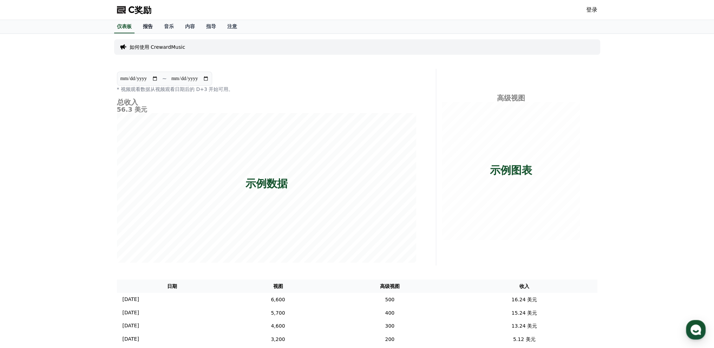
click at [148, 27] on font "报告" at bounding box center [148, 27] width 10 height 6
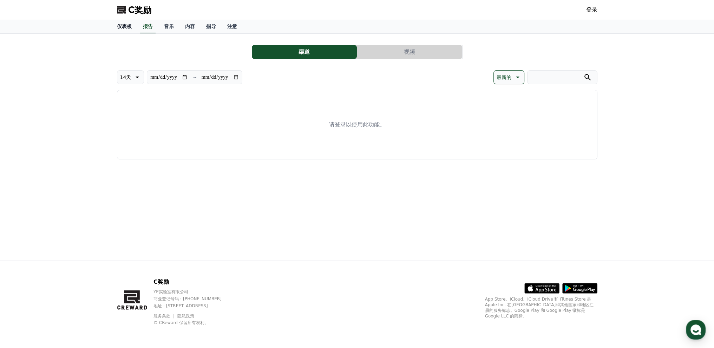
click at [129, 27] on font "仪表板" at bounding box center [124, 27] width 15 height 6
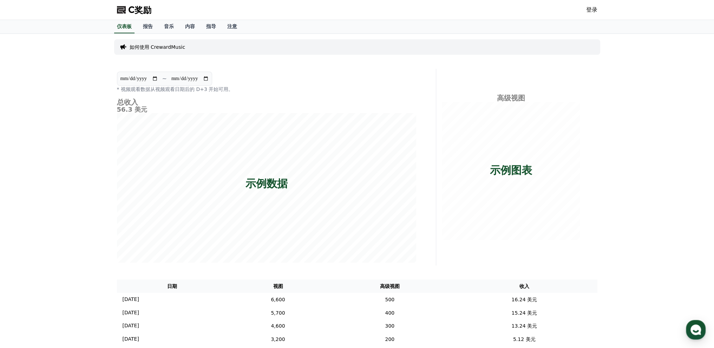
click at [146, 79] on input "**********" at bounding box center [139, 79] width 38 height 8
click at [144, 78] on input "**********" at bounding box center [139, 79] width 38 height 8
click at [155, 77] on input "**********" at bounding box center [139, 79] width 38 height 8
type input "**********"
click at [590, 12] on font "登录" at bounding box center [591, 9] width 11 height 7
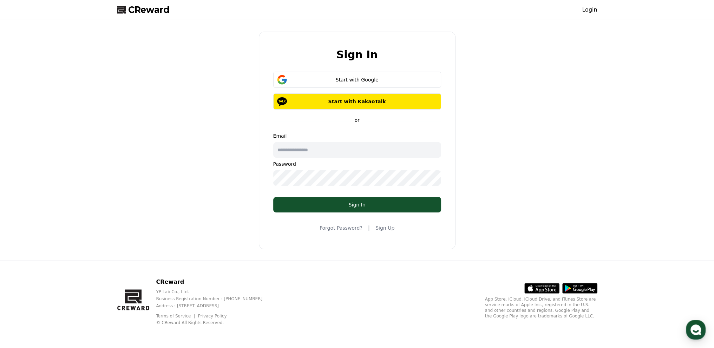
click at [389, 229] on link "Sign Up" at bounding box center [385, 228] width 19 height 7
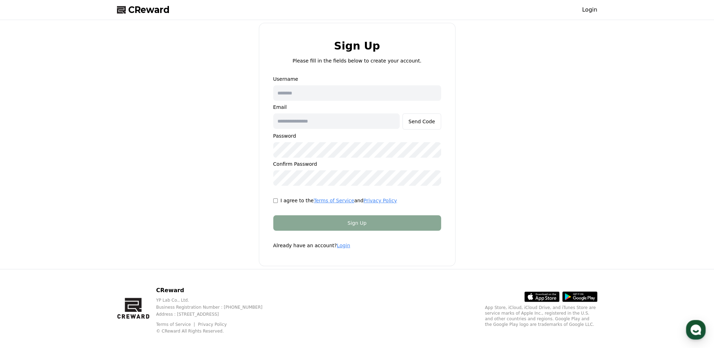
click at [349, 96] on input "text" at bounding box center [357, 92] width 168 height 15
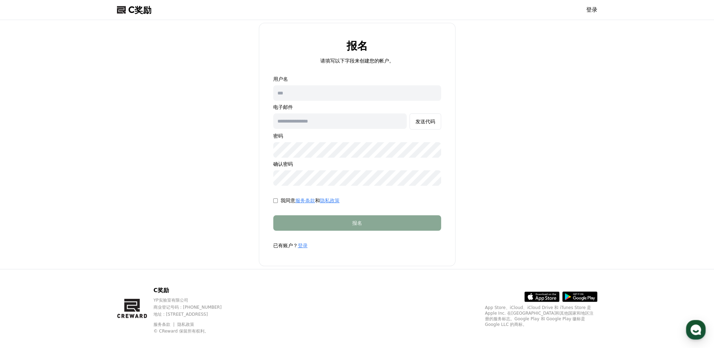
click at [333, 94] on input "text" at bounding box center [357, 92] width 168 height 15
type input "*"
type input "**********"
drag, startPoint x: 336, startPoint y: 122, endPoint x: 347, endPoint y: 123, distance: 11.0
click at [336, 122] on input "text" at bounding box center [340, 120] width 134 height 15
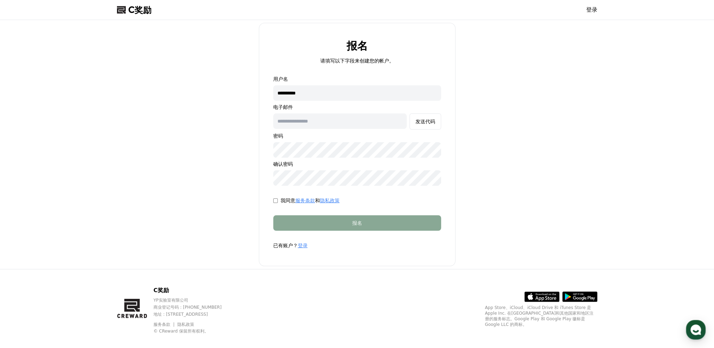
click at [354, 123] on input "text" at bounding box center [340, 120] width 134 height 15
type input "**********"
click at [428, 125] on button "发送代码" at bounding box center [426, 121] width 32 height 16
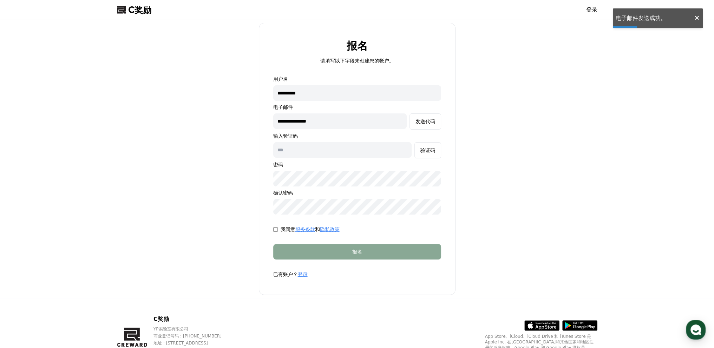
click at [368, 147] on input "text" at bounding box center [342, 149] width 138 height 15
click at [326, 149] on input "text" at bounding box center [342, 149] width 138 height 15
type input "******"
click at [426, 153] on div "验证码" at bounding box center [428, 150] width 15 height 7
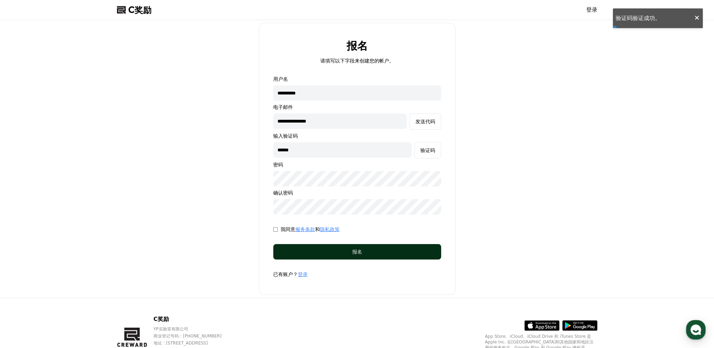
click at [392, 254] on div "报名" at bounding box center [357, 251] width 140 height 7
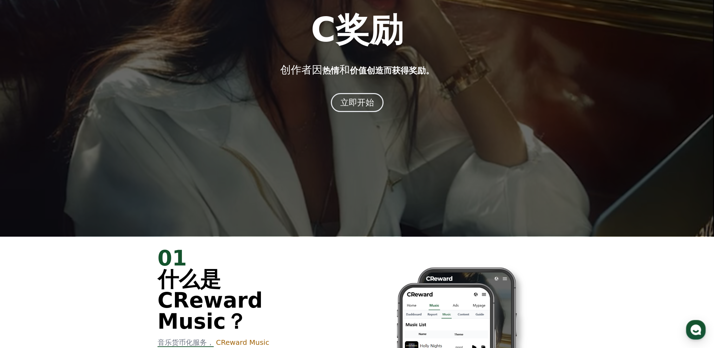
scroll to position [6, 0]
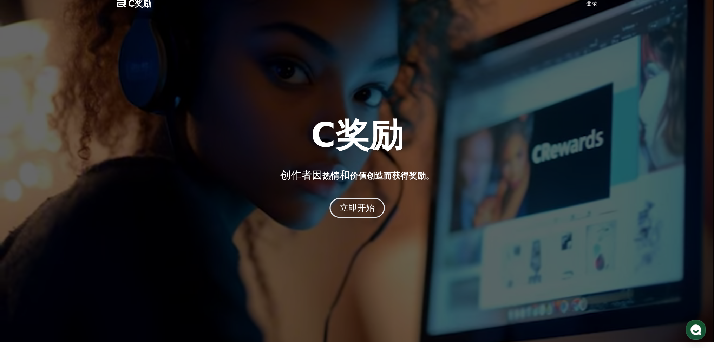
click at [370, 213] on font "立即开始" at bounding box center [356, 208] width 35 height 10
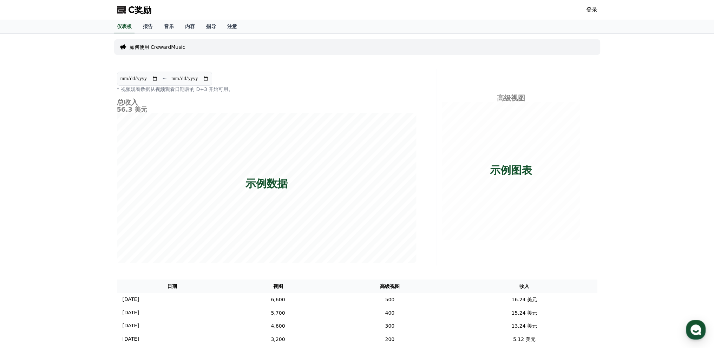
click at [590, 10] on font "登录" at bounding box center [591, 9] width 11 height 7
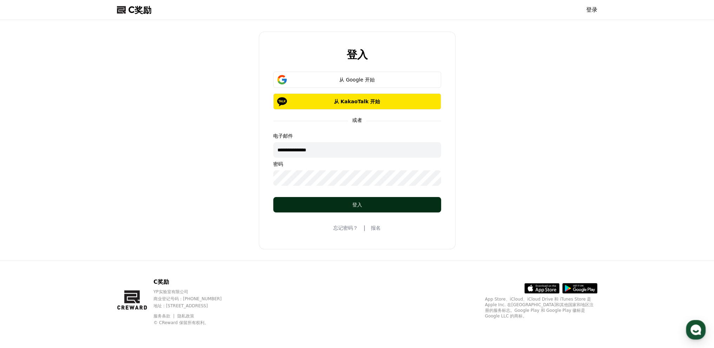
click at [326, 206] on div "登入" at bounding box center [357, 204] width 140 height 7
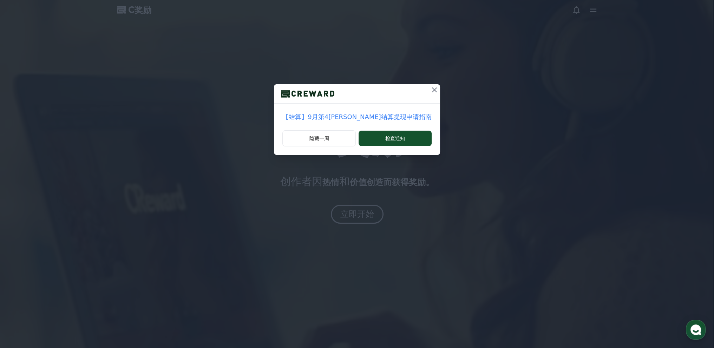
click at [430, 91] on icon at bounding box center [434, 90] width 8 height 8
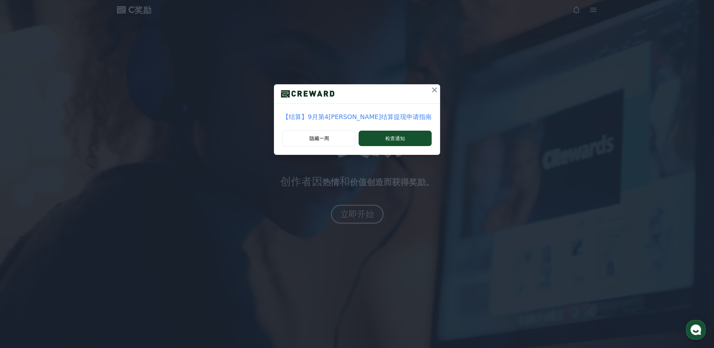
click at [430, 90] on icon at bounding box center [434, 90] width 8 height 8
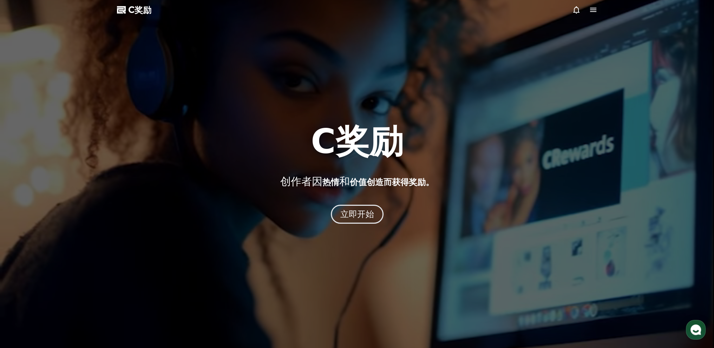
click at [595, 8] on icon at bounding box center [593, 10] width 8 height 8
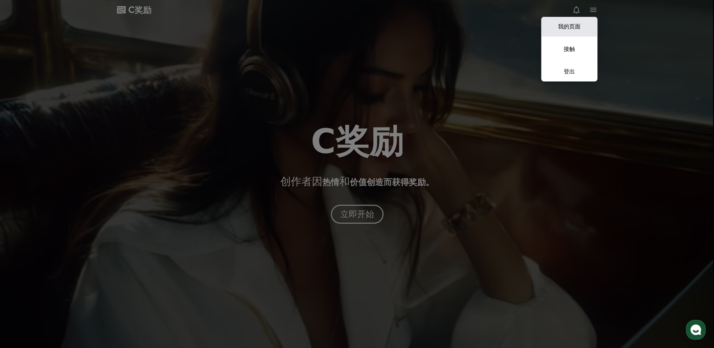
click at [584, 24] on link "我的页面" at bounding box center [569, 27] width 56 height 20
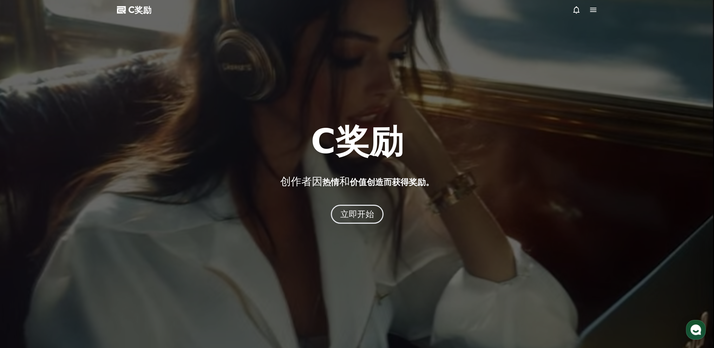
select select "**********"
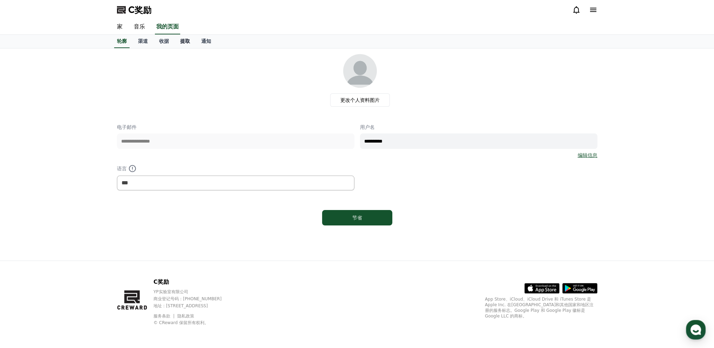
click at [185, 40] on font "提取" at bounding box center [185, 41] width 10 height 6
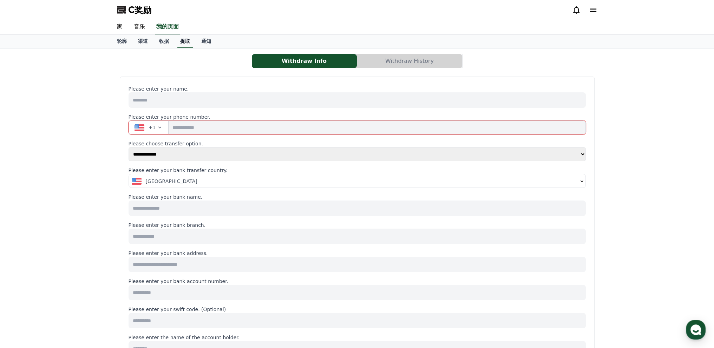
select select
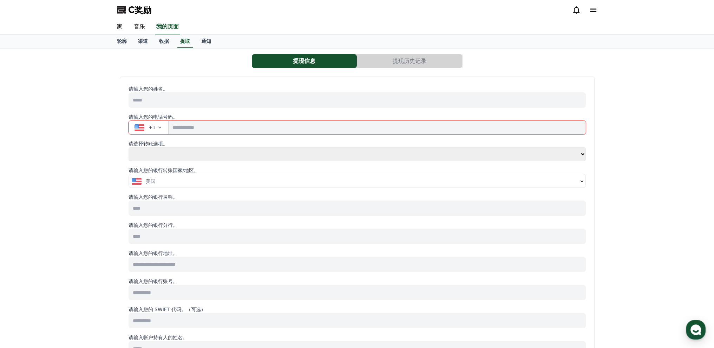
click at [579, 10] on icon at bounding box center [576, 9] width 6 height 7
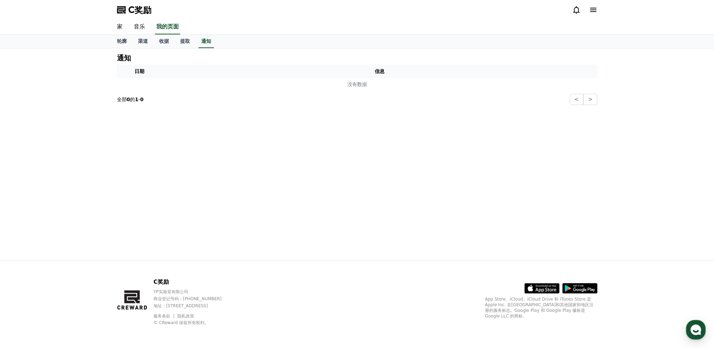
click at [593, 11] on icon at bounding box center [593, 10] width 8 height 8
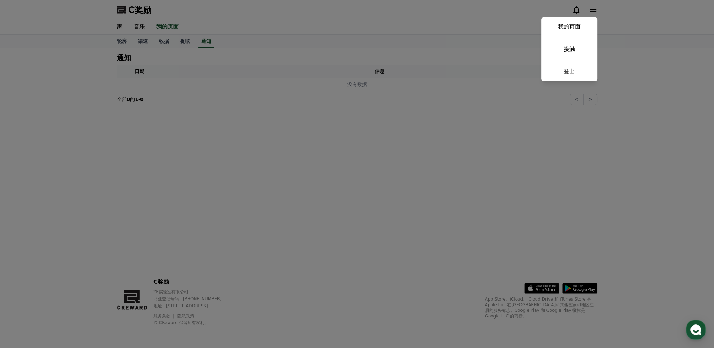
click at [644, 40] on button "关闭" at bounding box center [357, 174] width 714 height 348
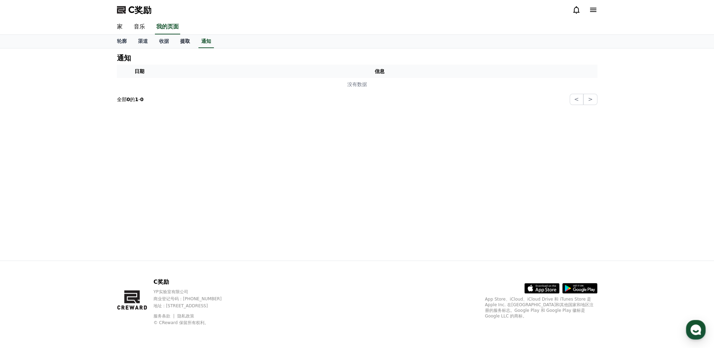
click at [182, 42] on font "提取" at bounding box center [185, 41] width 10 height 6
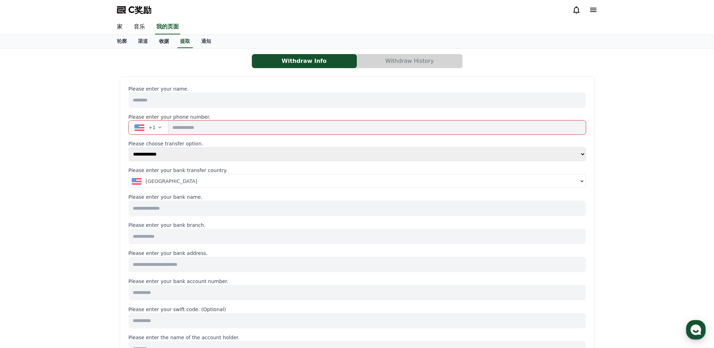
select select
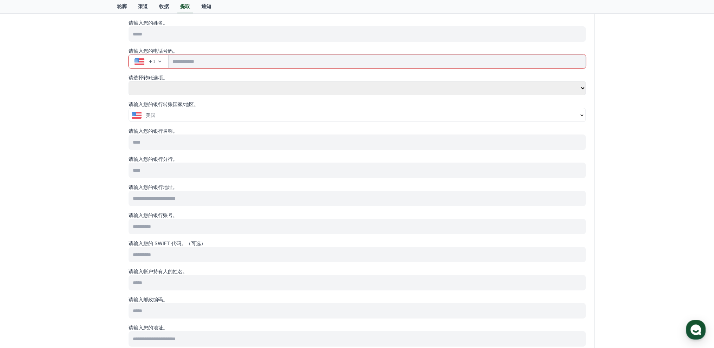
scroll to position [70, 0]
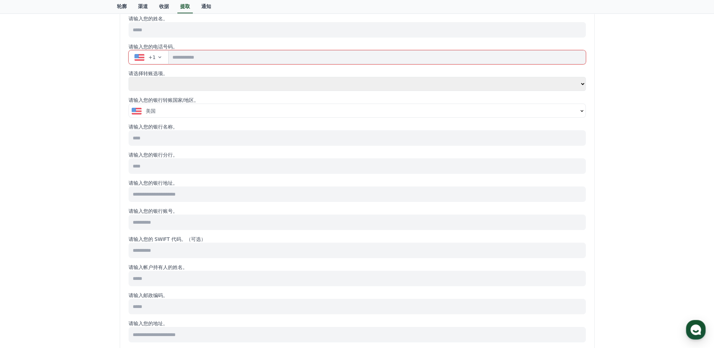
click at [263, 108] on div "美国" at bounding box center [355, 111] width 446 height 7
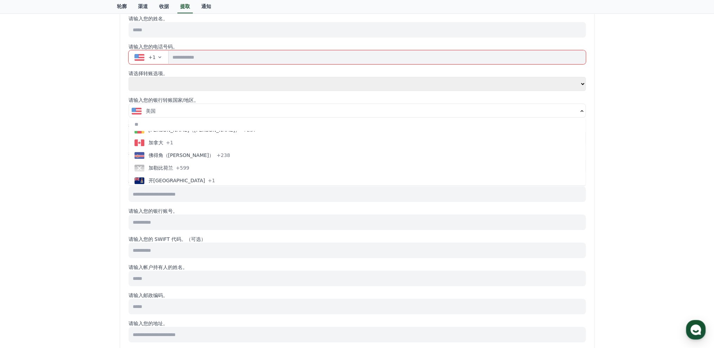
scroll to position [527, 0]
click at [667, 181] on div "提现信息 提现历史记录 请输入您的姓名。 请输入您的电话号码。 +1 请选择转账选项。 **** ** 请输入您的银行转账国家/地区。 美国 阿富汗 (阿富汗…" at bounding box center [357, 259] width 714 height 562
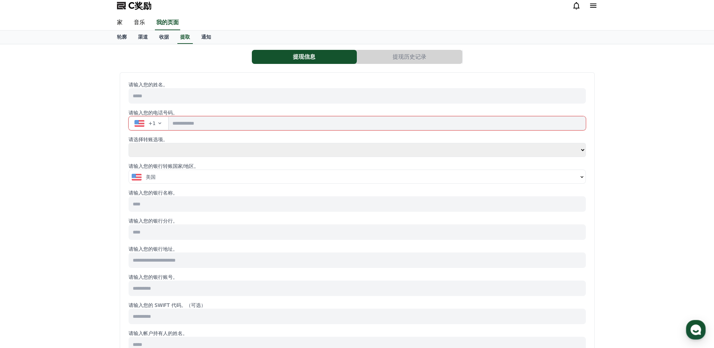
scroll to position [0, 0]
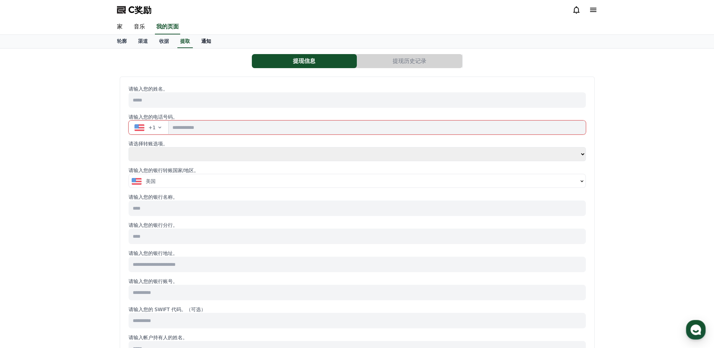
click at [205, 46] on link "通知" at bounding box center [206, 41] width 21 height 13
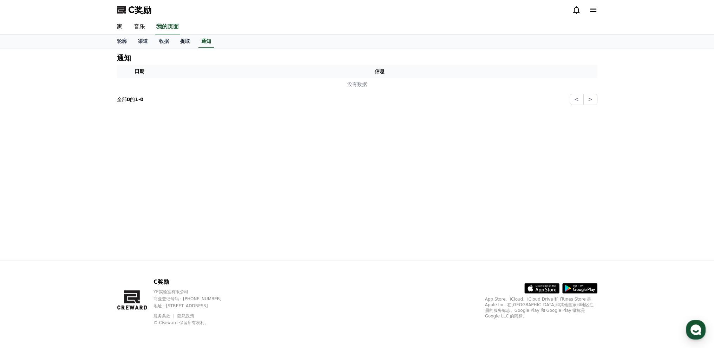
click at [187, 43] on font "提取" at bounding box center [185, 41] width 10 height 6
click at [162, 40] on font "收据" at bounding box center [164, 41] width 10 height 6
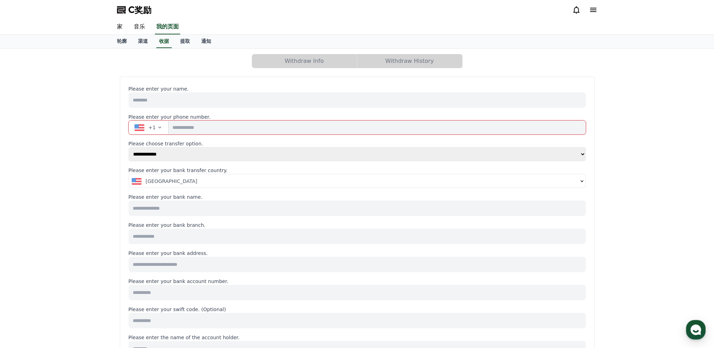
select select
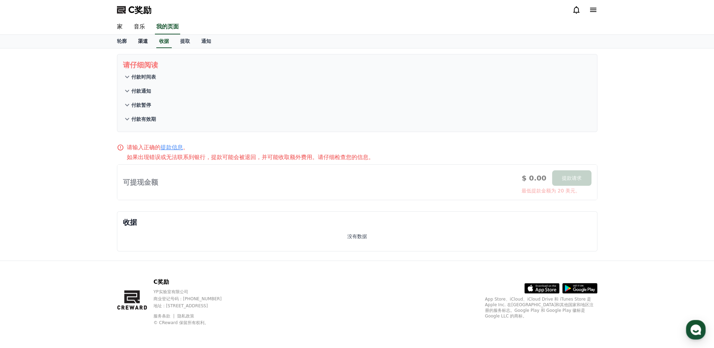
click at [143, 41] on font "渠道" at bounding box center [143, 41] width 10 height 6
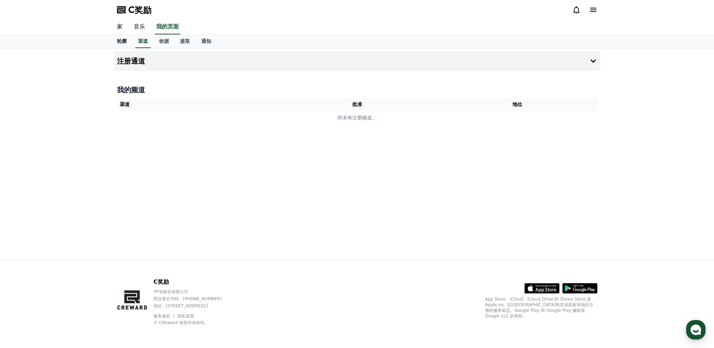
click at [128, 44] on link "轮廓" at bounding box center [121, 41] width 21 height 13
select select "**********"
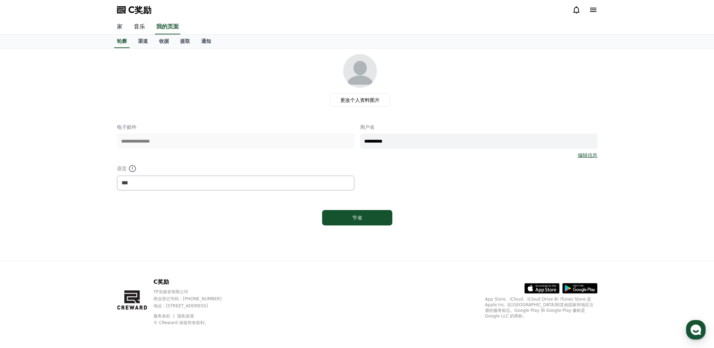
click at [124, 28] on link "家" at bounding box center [119, 27] width 17 height 15
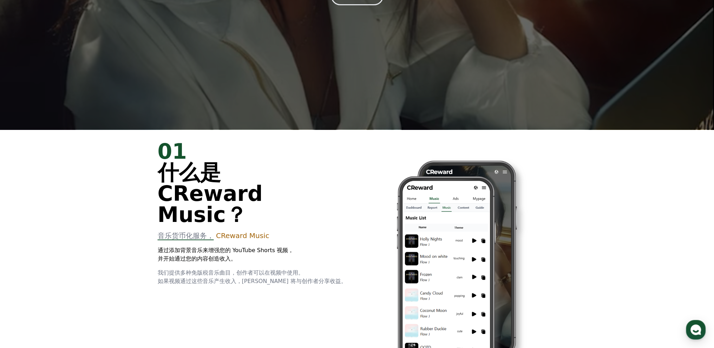
scroll to position [105, 0]
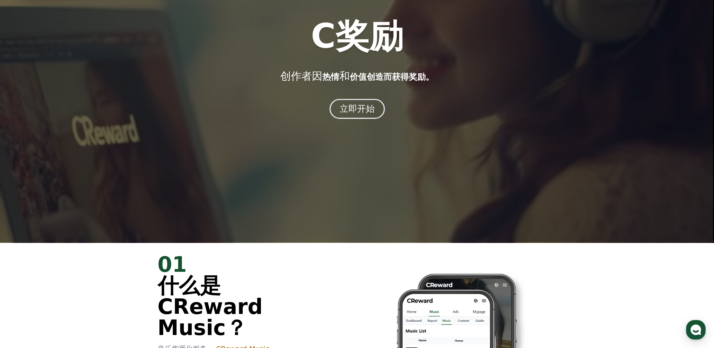
click at [362, 115] on button "立即开始" at bounding box center [358, 109] width 56 height 20
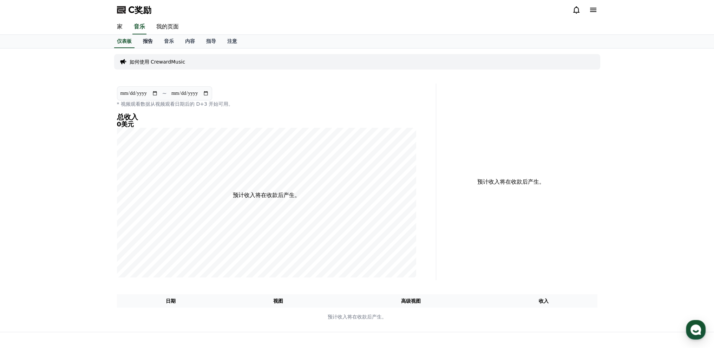
click at [150, 41] on font "报告" at bounding box center [148, 41] width 10 height 6
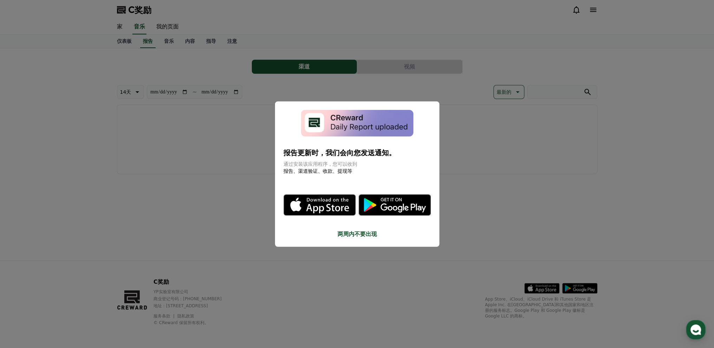
click at [486, 206] on button "关闭模态框" at bounding box center [357, 174] width 714 height 348
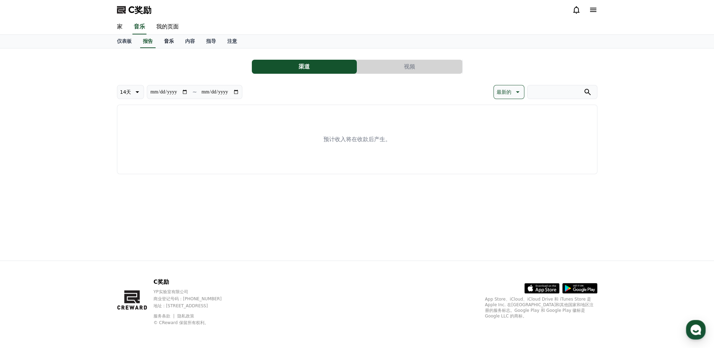
click at [168, 43] on font "音乐" at bounding box center [169, 41] width 10 height 6
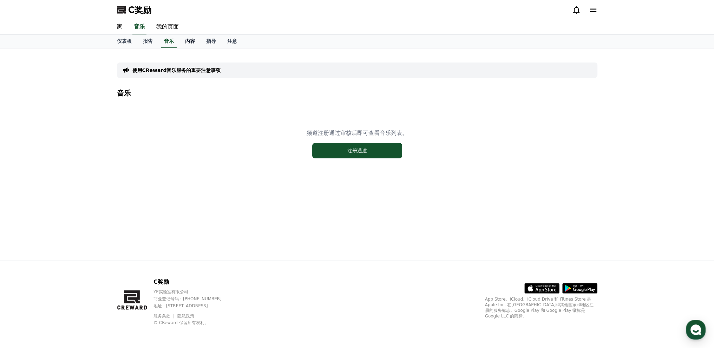
click at [193, 45] on link "内容" at bounding box center [190, 41] width 21 height 13
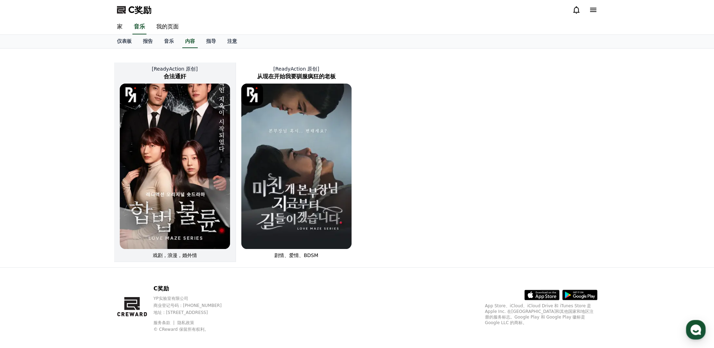
click at [197, 74] on h2 "合法通奸" at bounding box center [175, 76] width 122 height 8
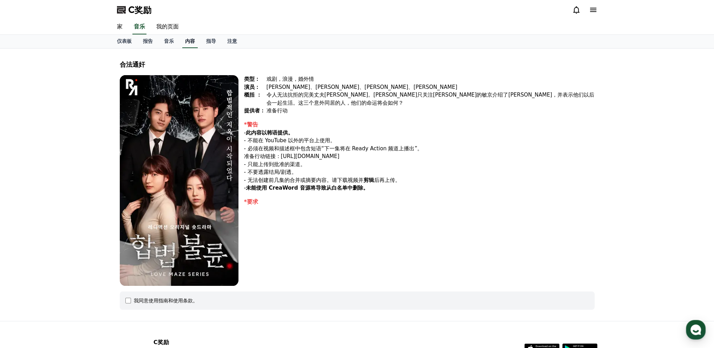
click at [190, 43] on font "内容" at bounding box center [190, 41] width 10 height 6
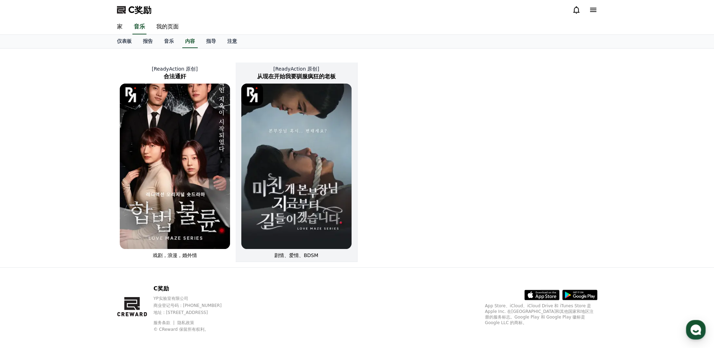
click at [322, 136] on img at bounding box center [296, 167] width 110 height 166
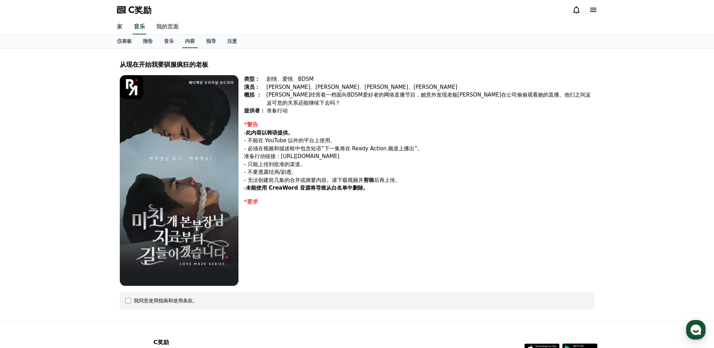
click at [253, 216] on div "类型： 剧情、爱情、BDSM 演员： [PERSON_NAME]、[PERSON_NAME]、[PERSON_NAME]、[PERSON_NAME] 概括 ：…" at bounding box center [419, 180] width 351 height 211
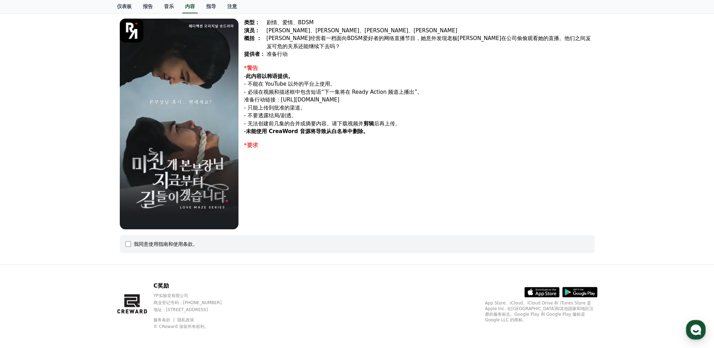
scroll to position [60, 0]
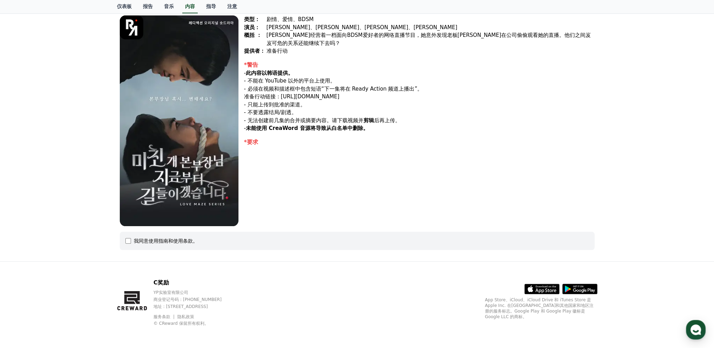
click at [168, 241] on font "我同意使用指南和使用条款。" at bounding box center [166, 241] width 64 height 6
click at [130, 243] on div "我同意使用指南和使用条款。" at bounding box center [357, 241] width 464 height 7
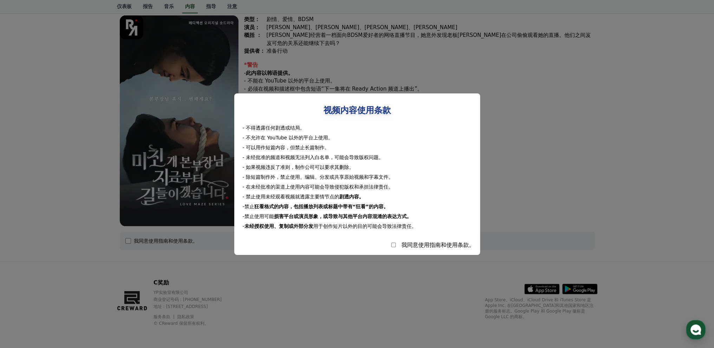
click at [569, 113] on button "关闭模态框" at bounding box center [357, 174] width 714 height 348
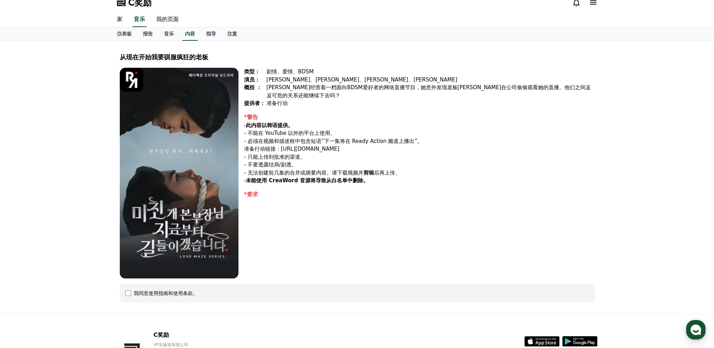
scroll to position [0, 0]
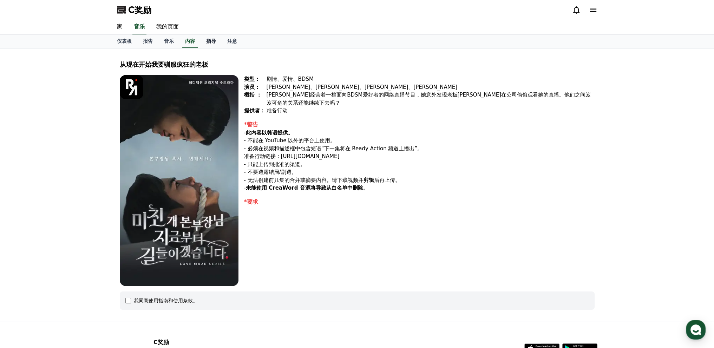
click at [212, 39] on font "指导" at bounding box center [211, 41] width 10 height 6
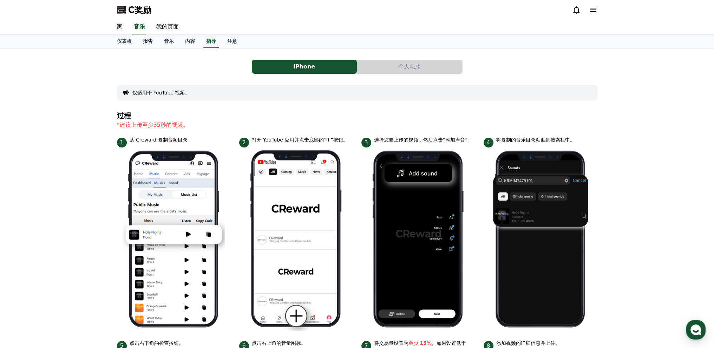
click at [147, 43] on font "报告" at bounding box center [148, 41] width 10 height 6
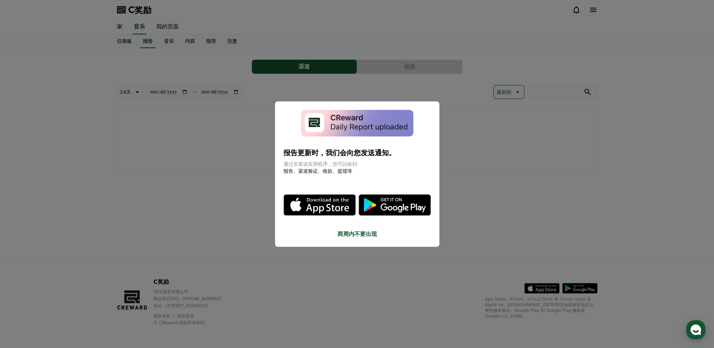
click at [368, 236] on font "两周内不要出现" at bounding box center [357, 234] width 39 height 7
